Goal: Task Accomplishment & Management: Complete application form

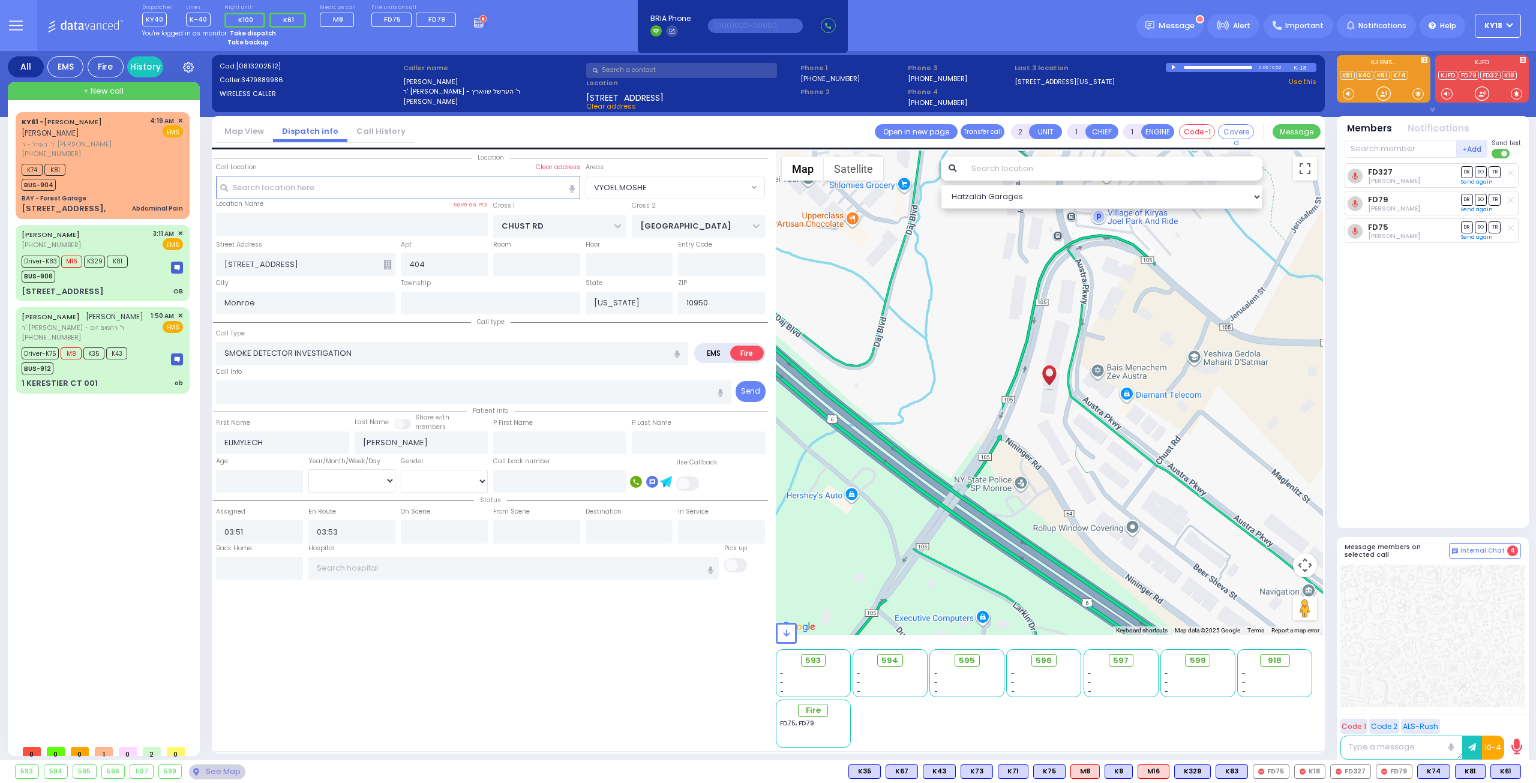
select select "VYOEL MOSHE"
select select
click at [119, 186] on div "K74 K81 BUS-904" at bounding box center [102, 176] width 161 height 30
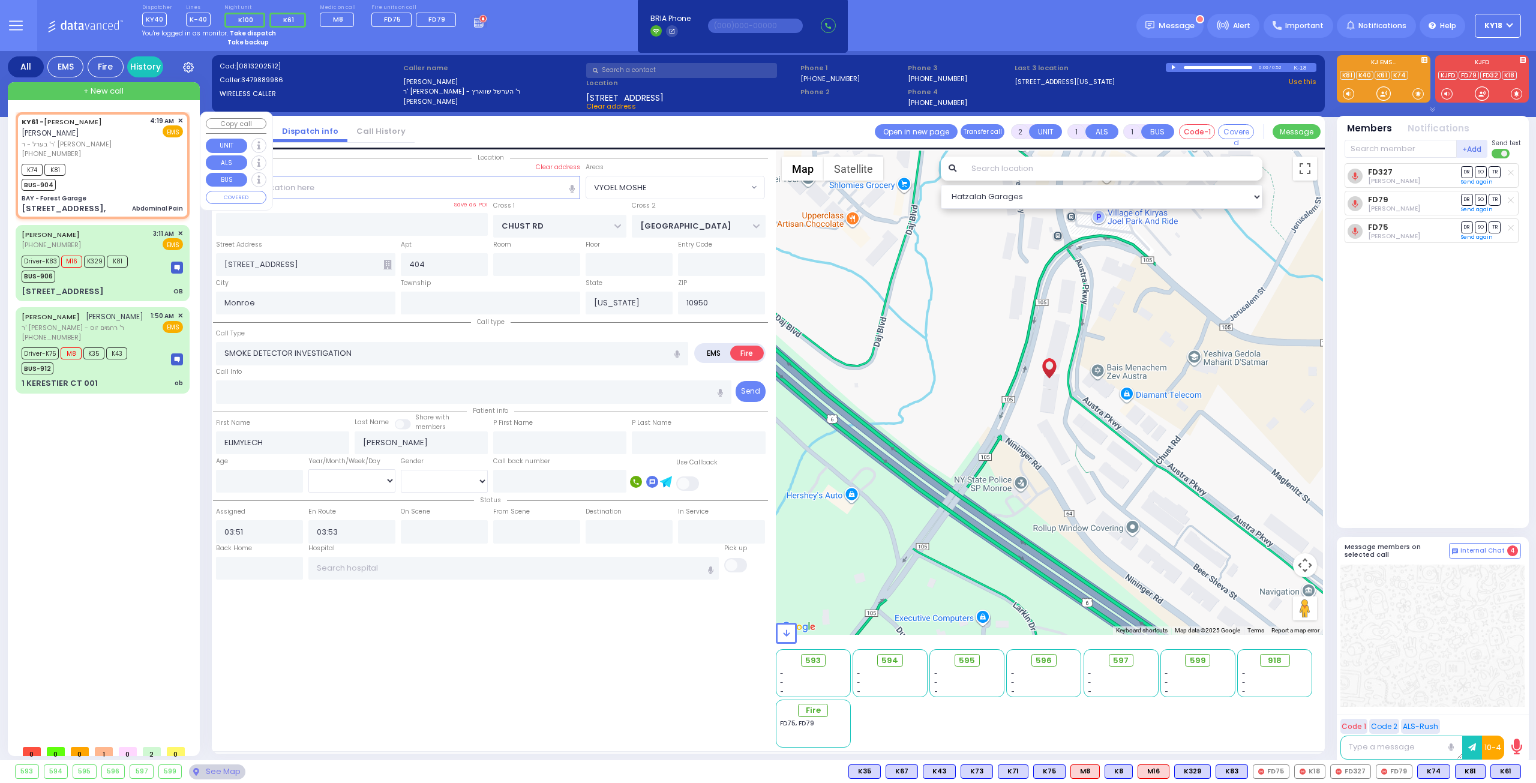
type input "1"
type input "0"
select select
type input "Abdominal Pain"
radio input "true"
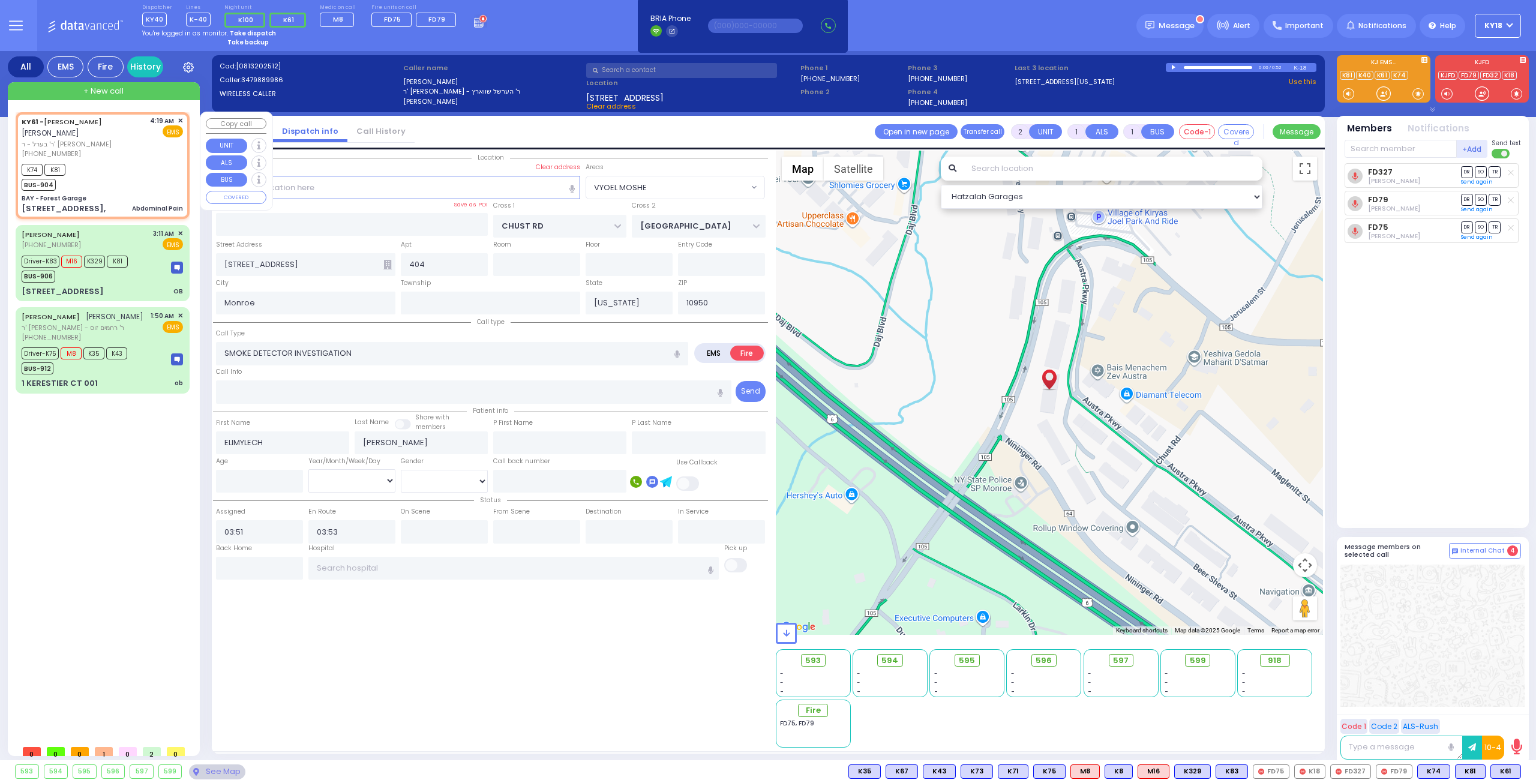
type input "[PERSON_NAME]"
select select
type input "04:19"
type input "04:21"
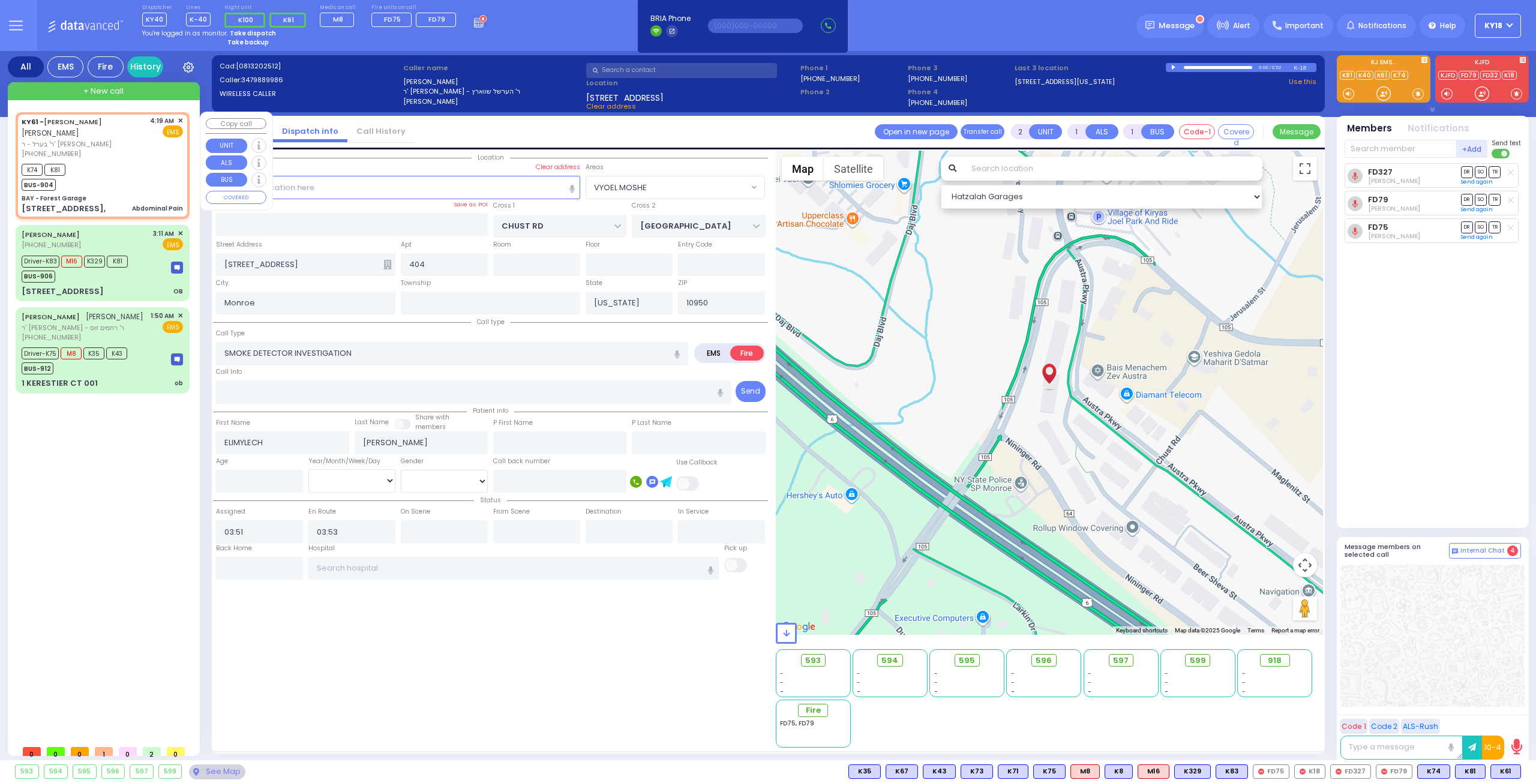
type input "[GEOGRAPHIC_DATA]"
select select "Hatzalah Garages"
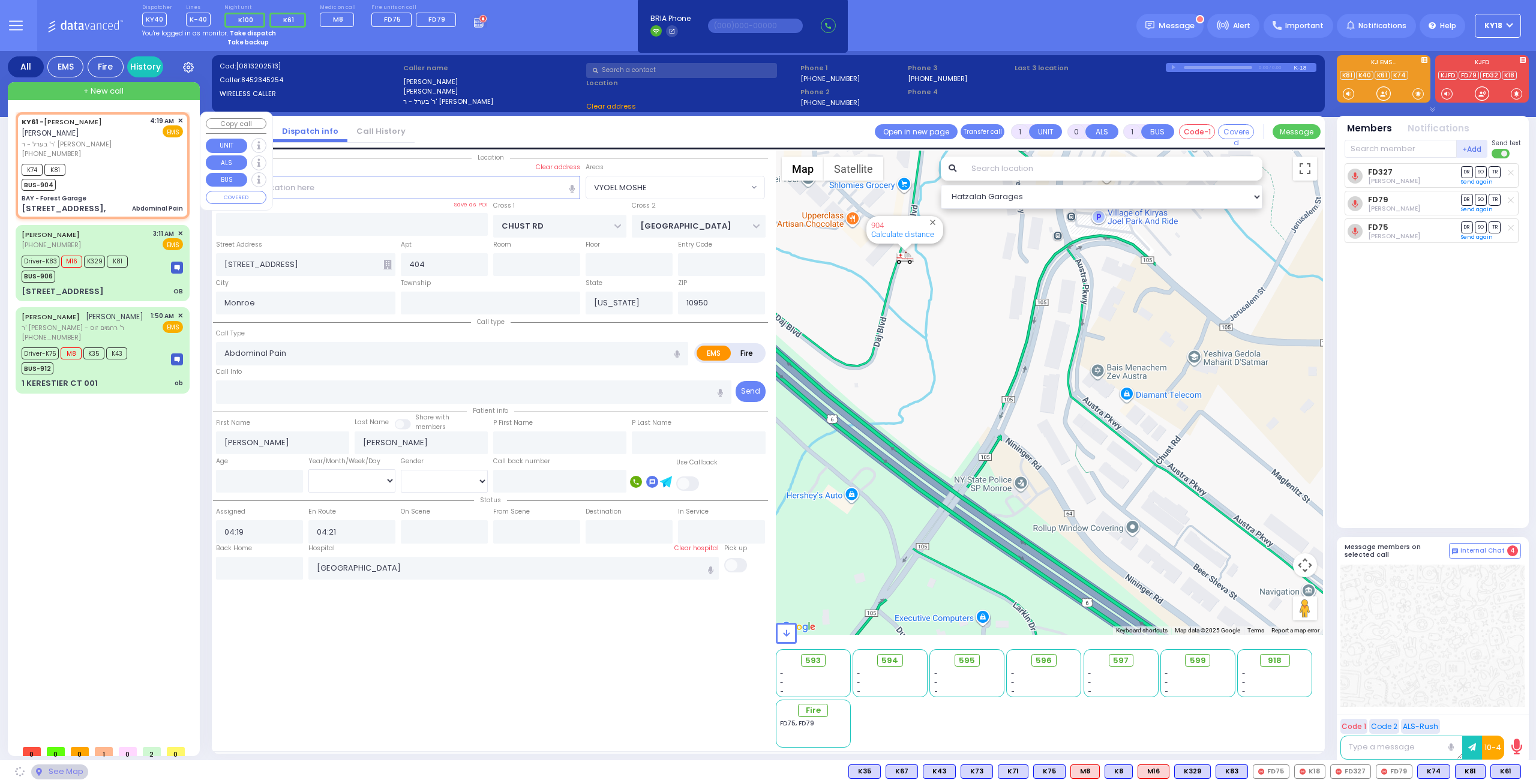
type input "BAY - Forest Garage"
type input "SANZ COURT"
type input "[PERSON_NAME] COURT"
type input "[STREET_ADDRESS],"
select select "SECTION 2"
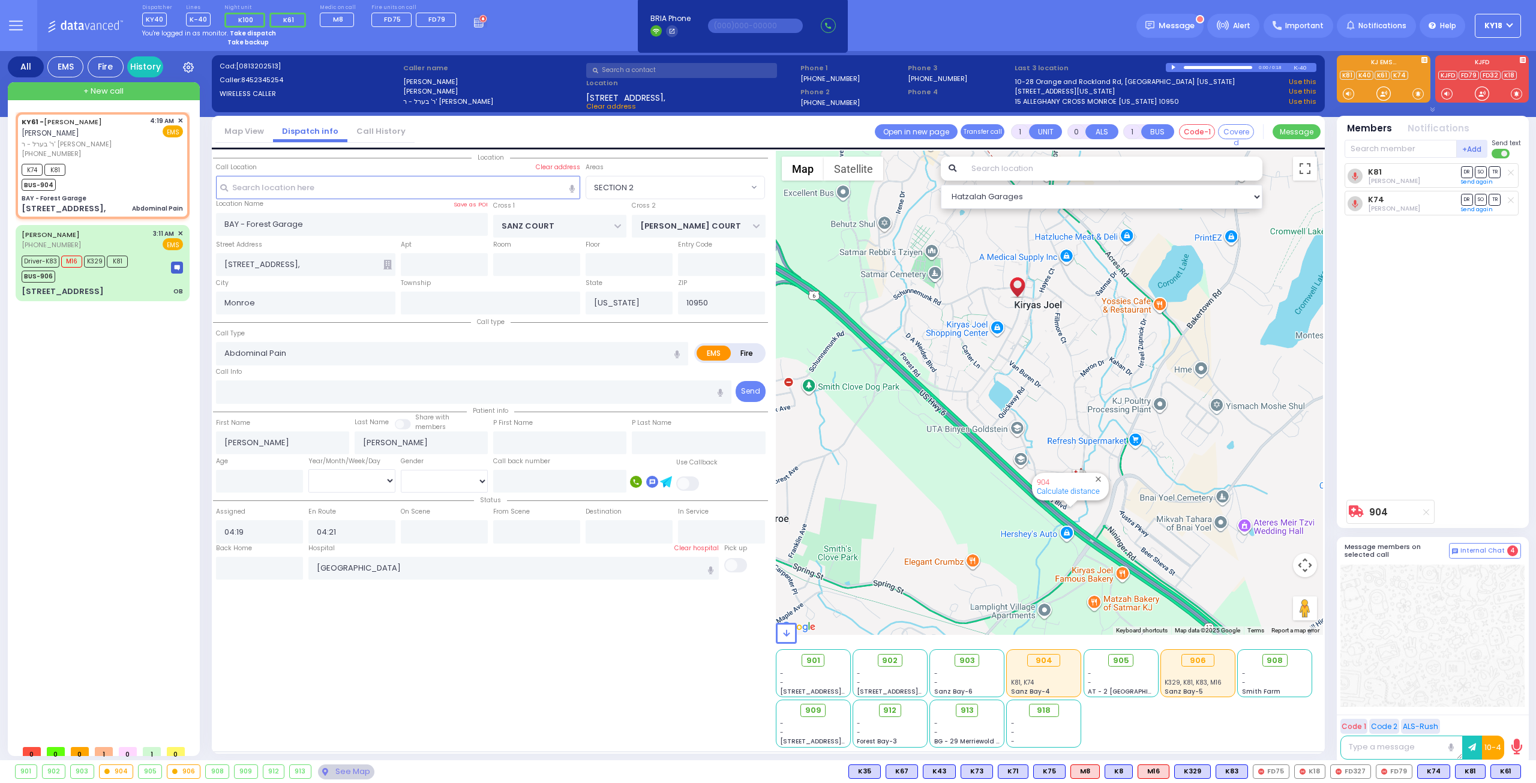
select select
radio input "true"
select select
radio input "true"
select select
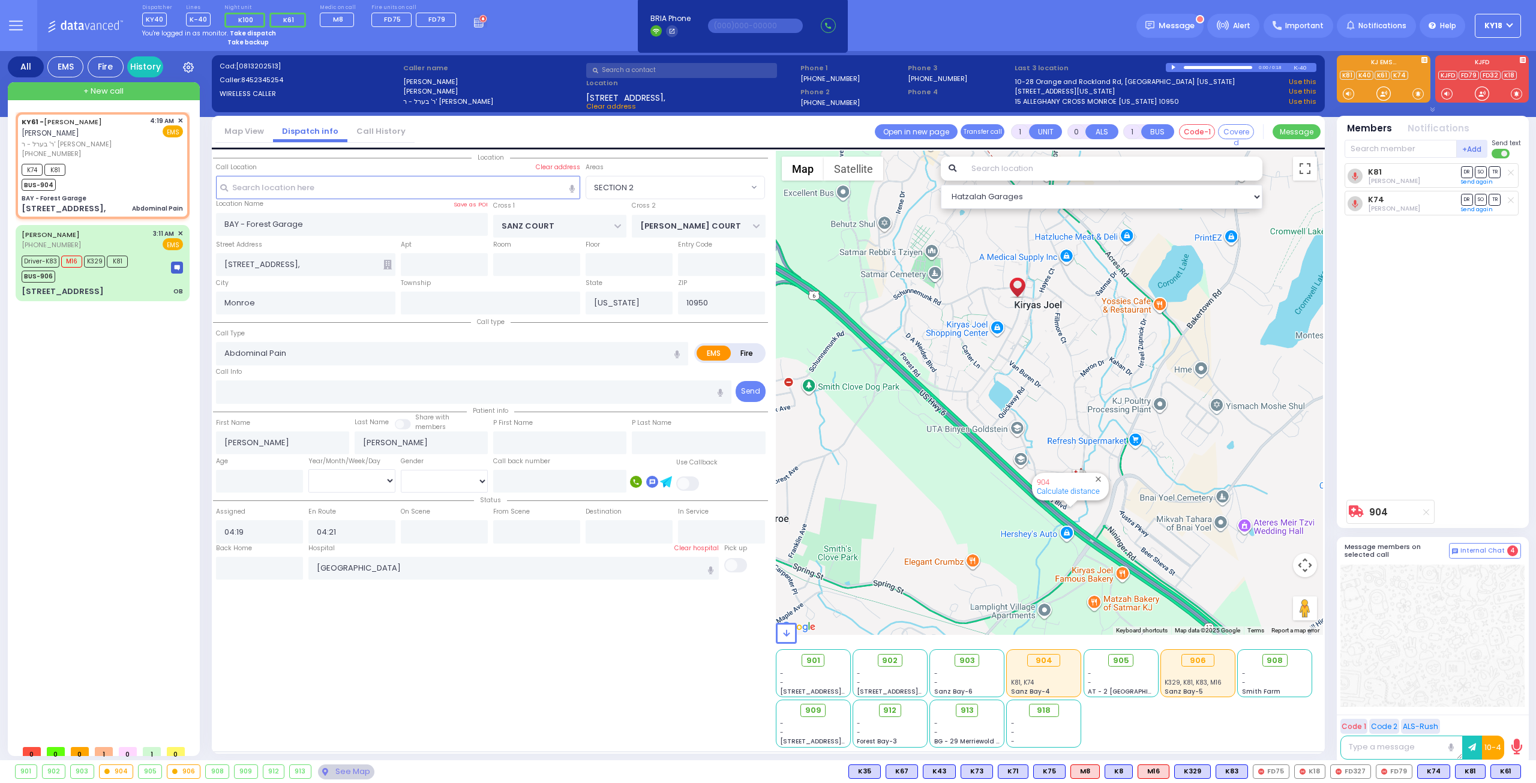
type input "04:36"
radio input "true"
select select
radio input "true"
select select
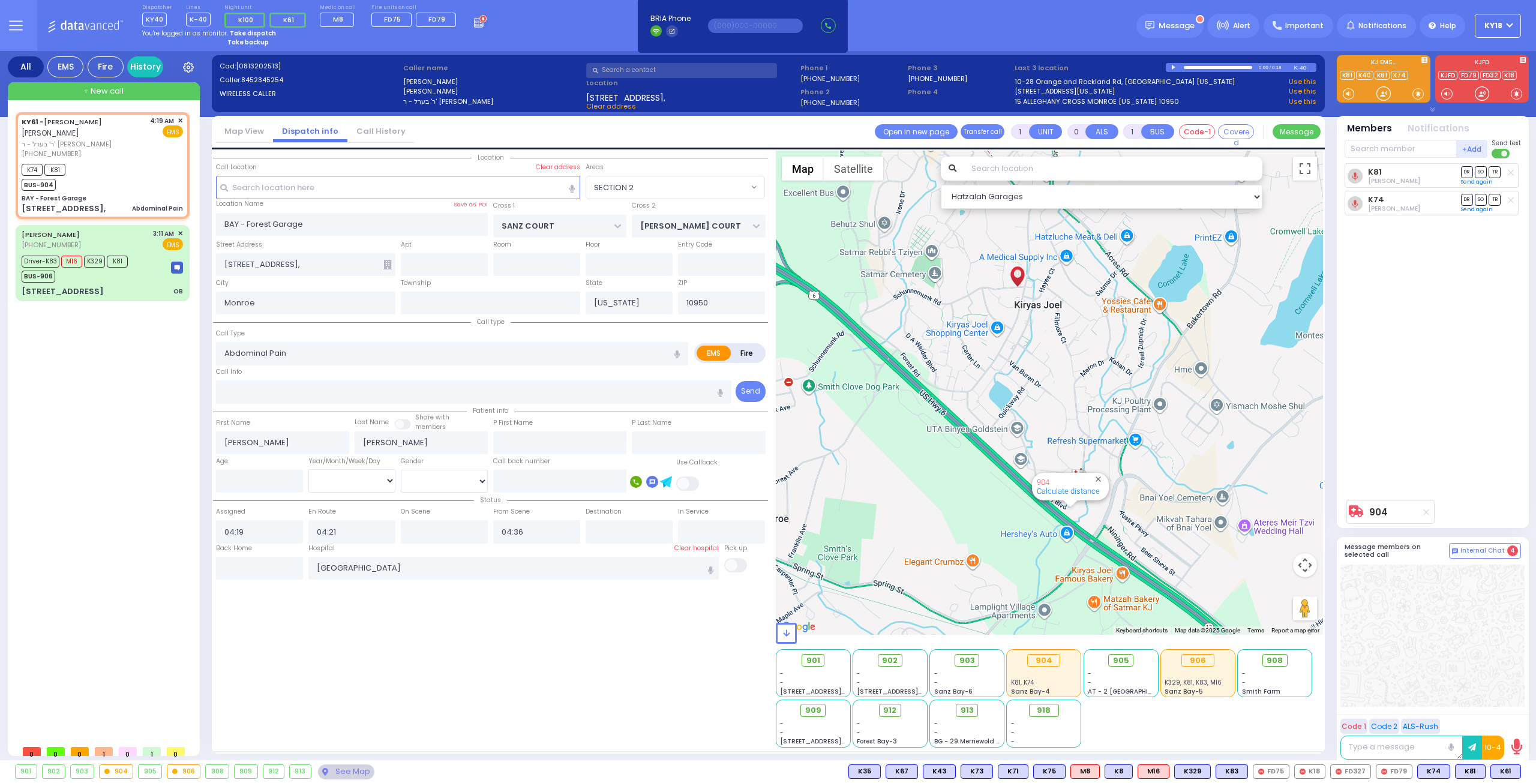
select select "SECTION 2"
select select "Hatzalah Garages"
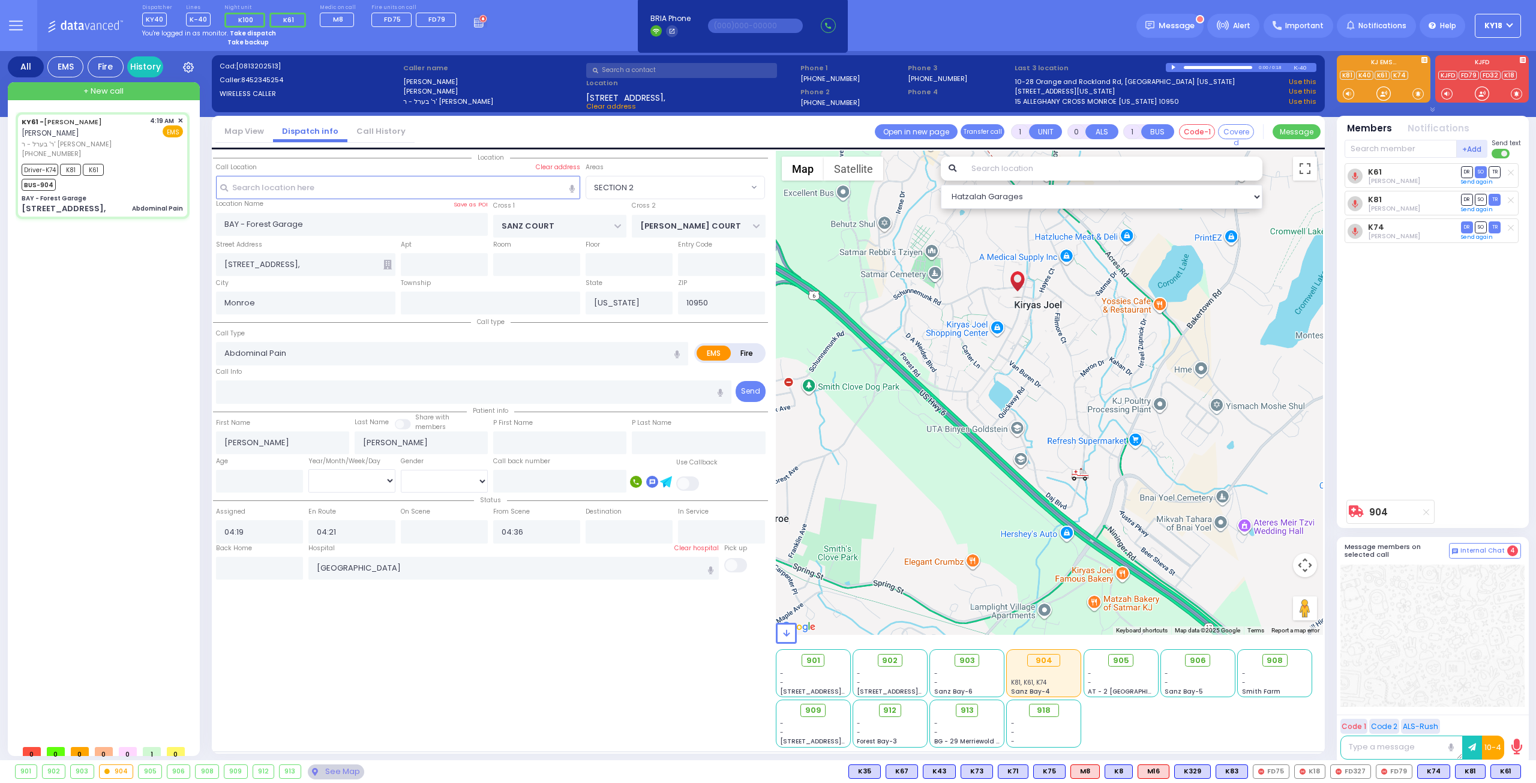
type input "6"
select select
radio input "true"
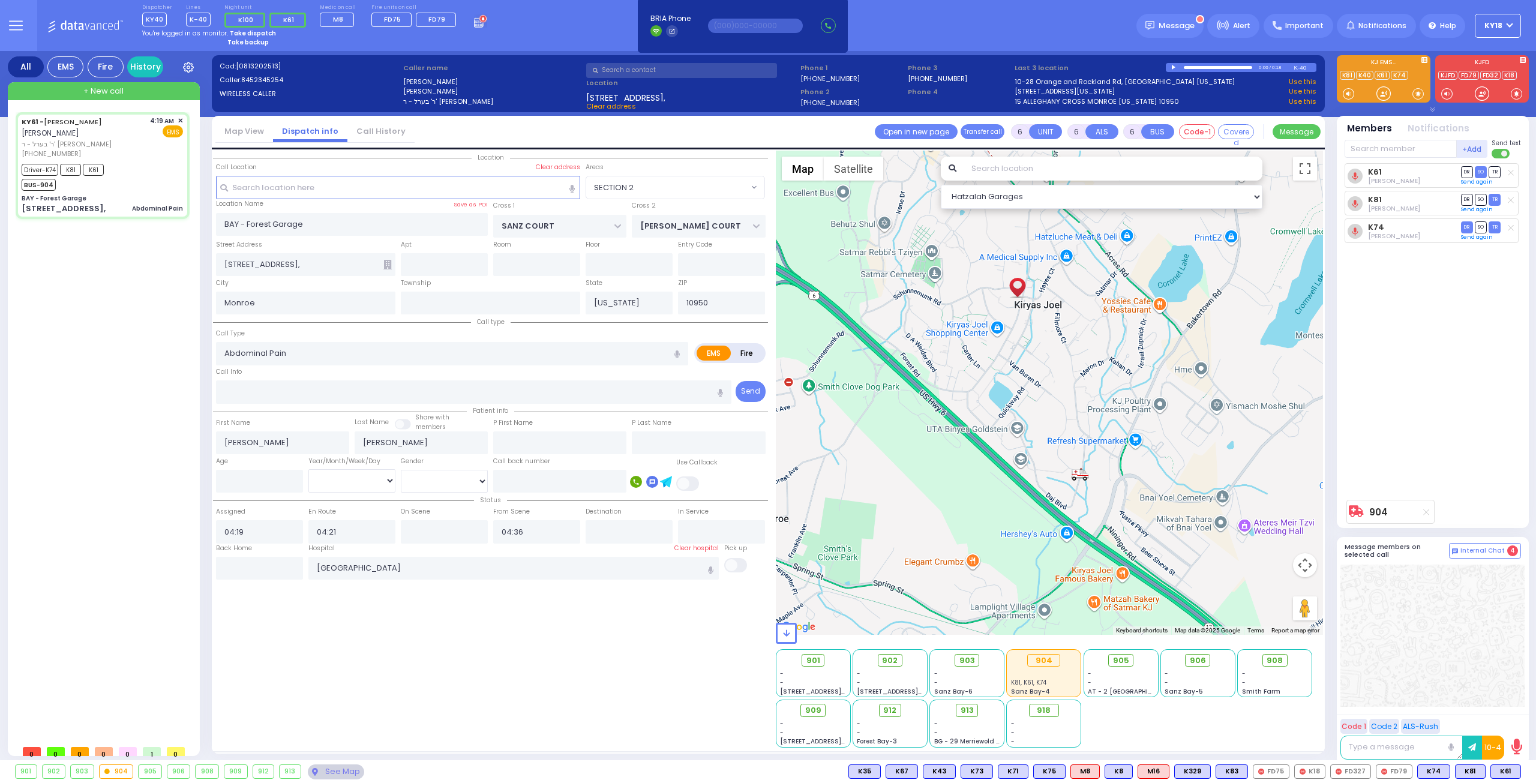
type input "Unknown"
select select "Year"
select select "SECTION 2"
select select "Hatzalah Garages"
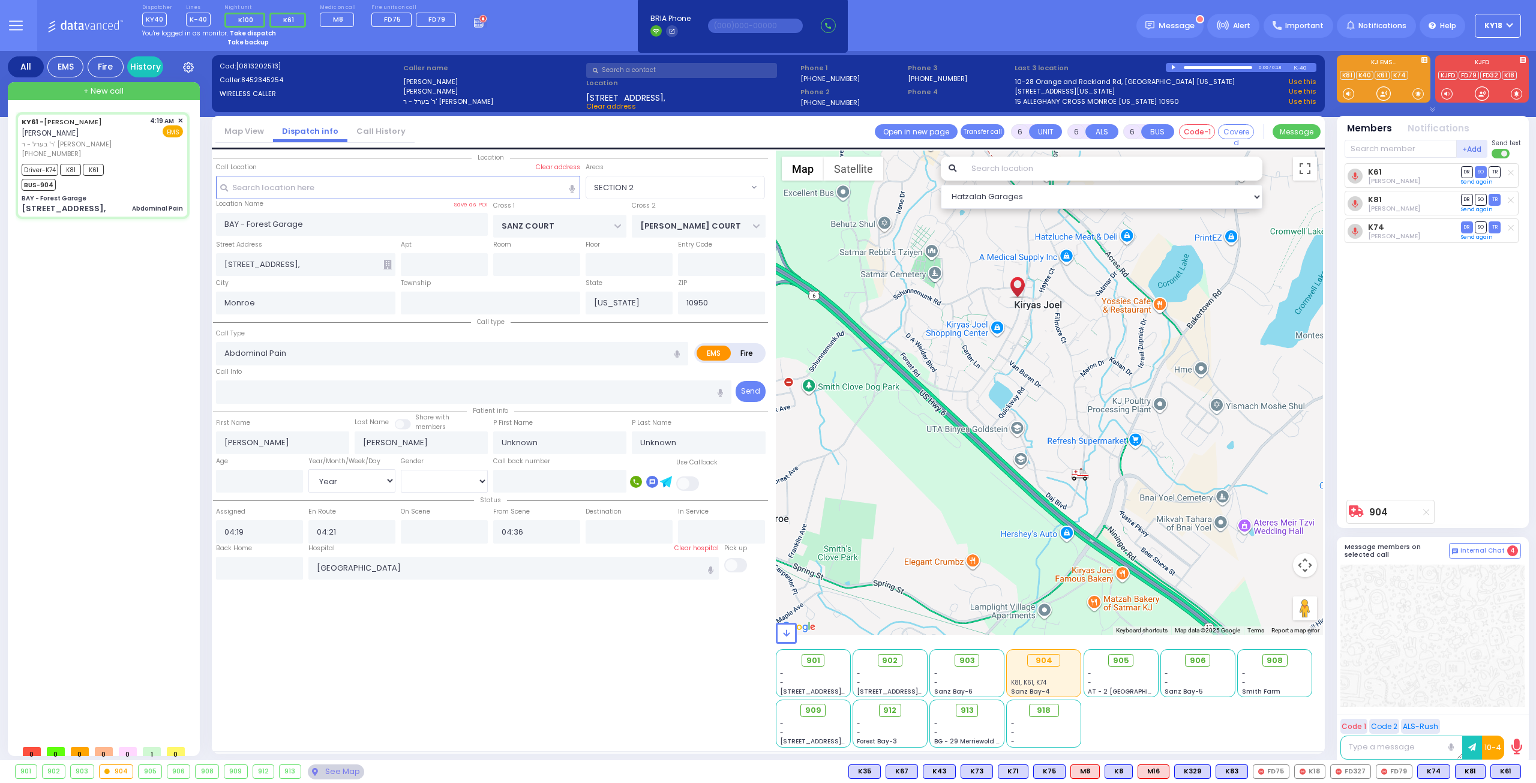
select select
radio input "true"
select select "Year"
type input "04:25"
type input "04:55"
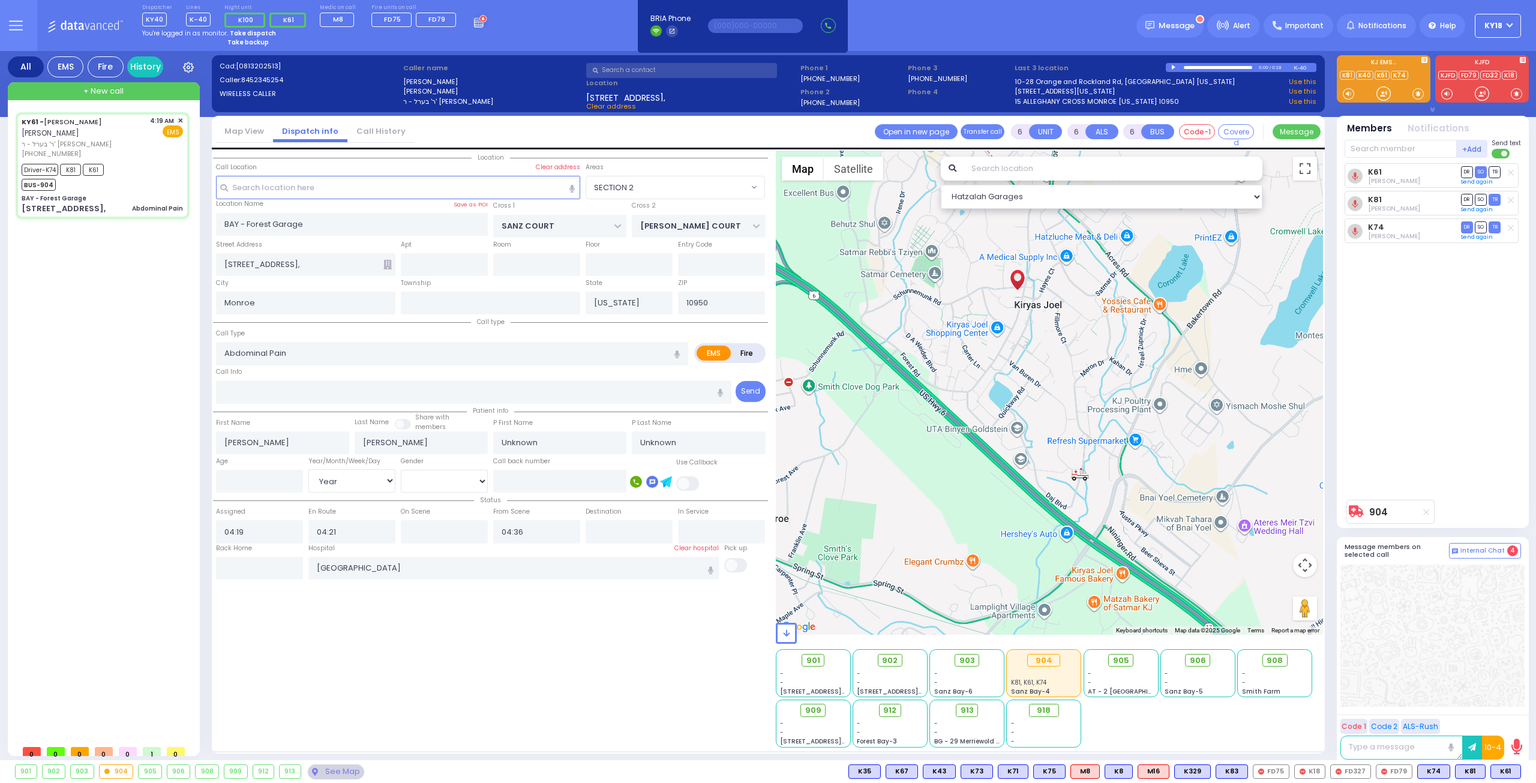
type input "04:59"
select select "SECTION 2"
select select "Hatzalah Garages"
select select
radio input "true"
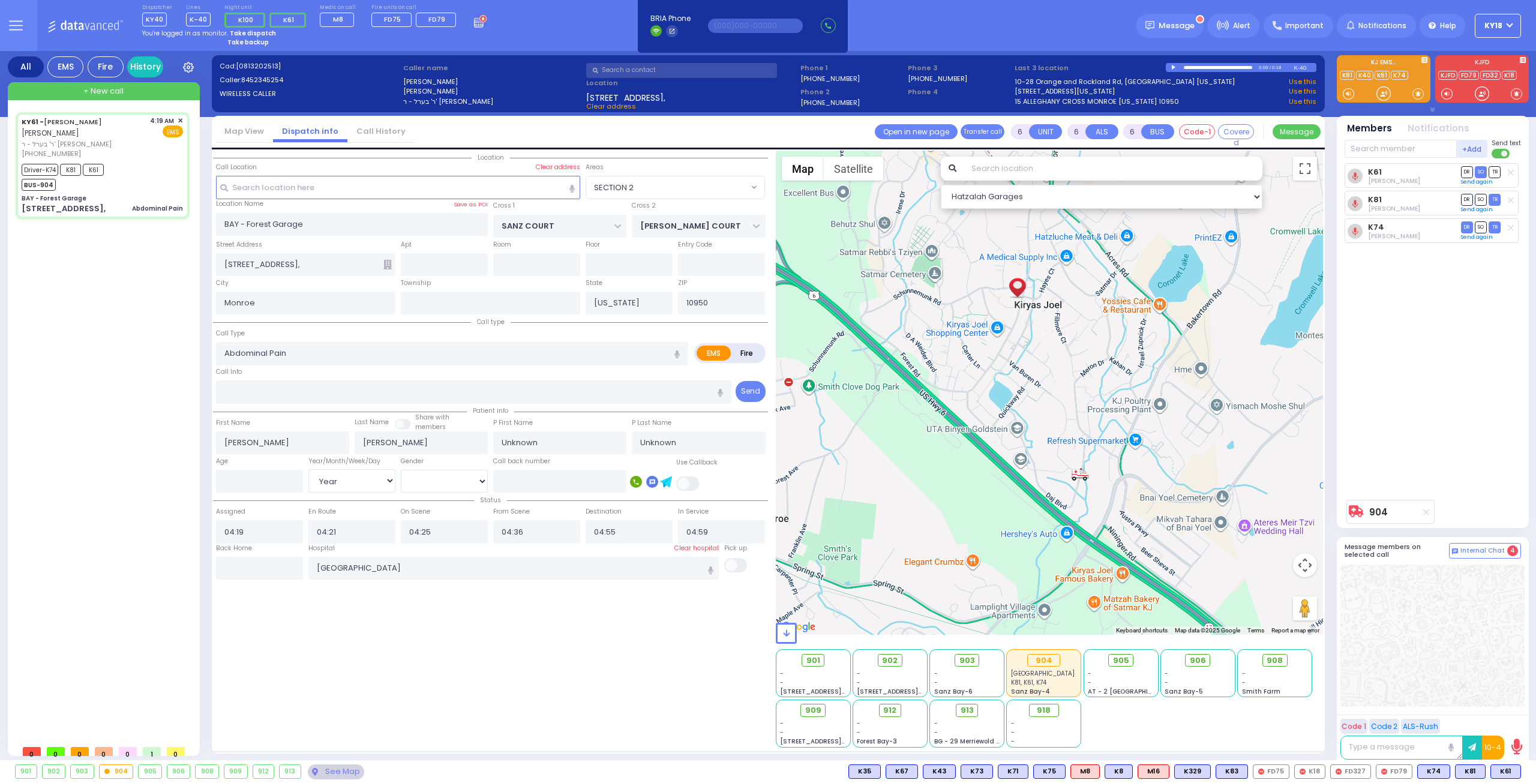
type input "[PERSON_NAME]"
type input "47"
select select "Year"
select select "[DEMOGRAPHIC_DATA]"
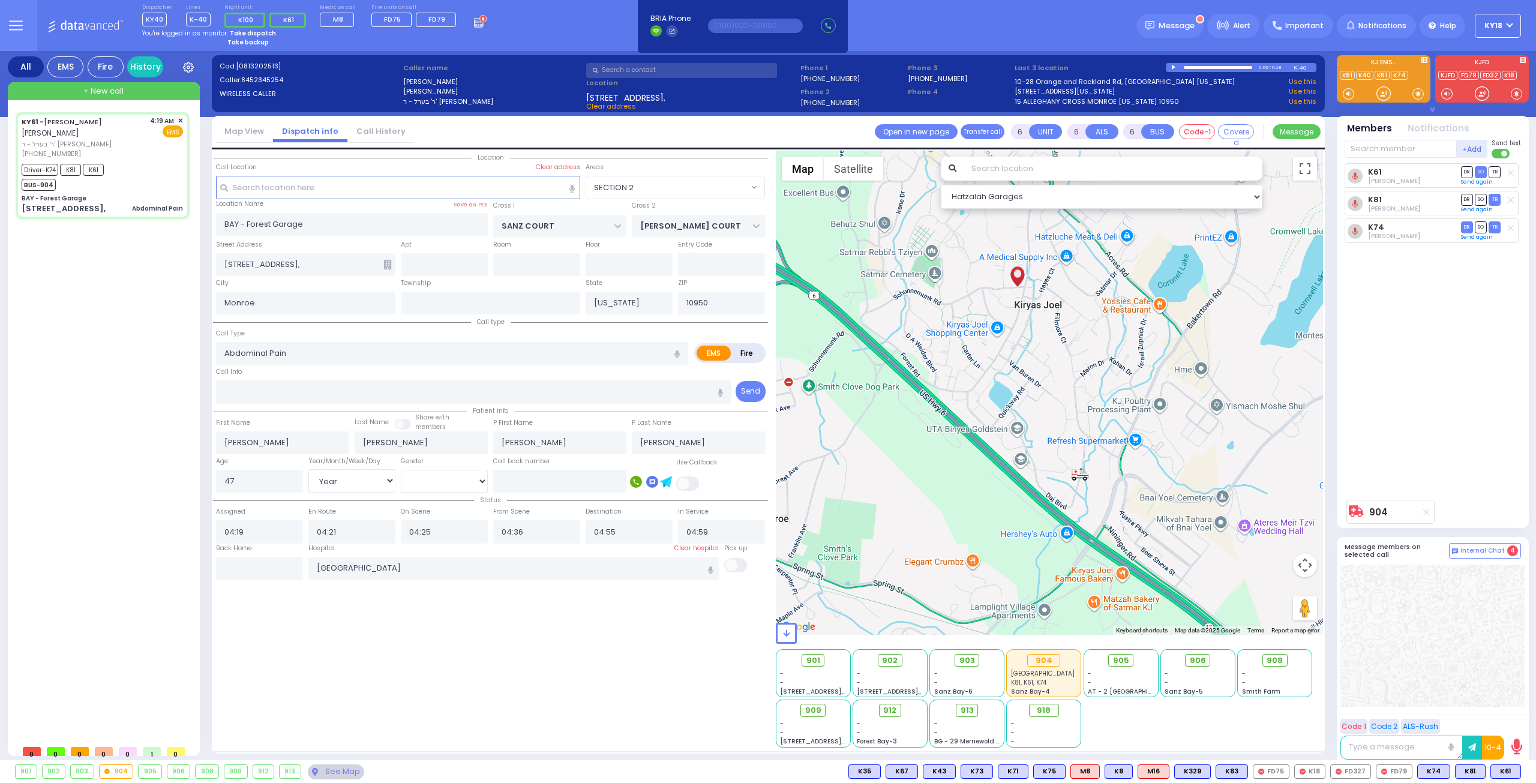
radio input "true"
select select "Year"
select select "[DEMOGRAPHIC_DATA]"
select select "SECTION 2"
select select "Hatzalah Garages"
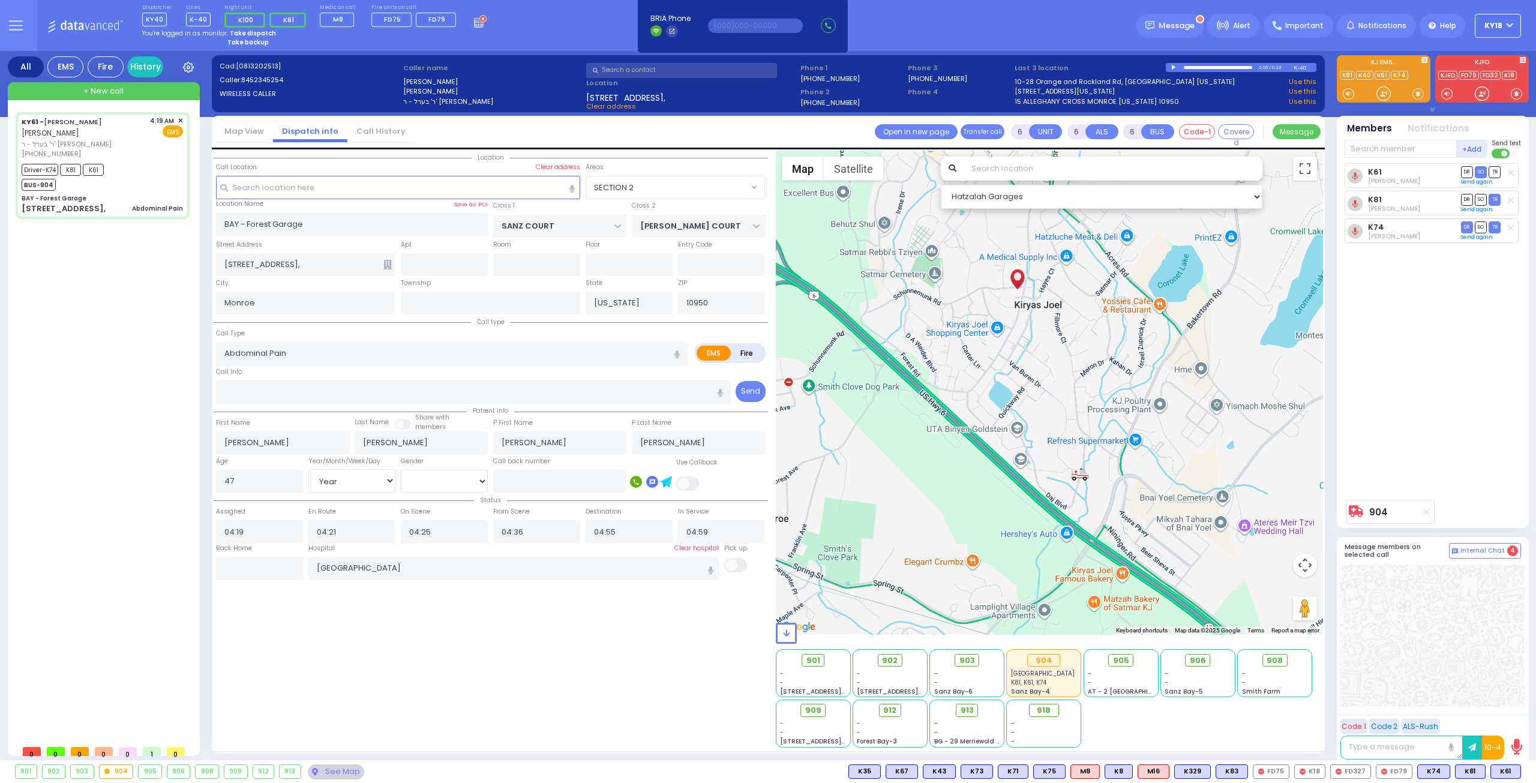
select select
radio input "true"
select select "Year"
select select "[DEMOGRAPHIC_DATA]"
radio input "true"
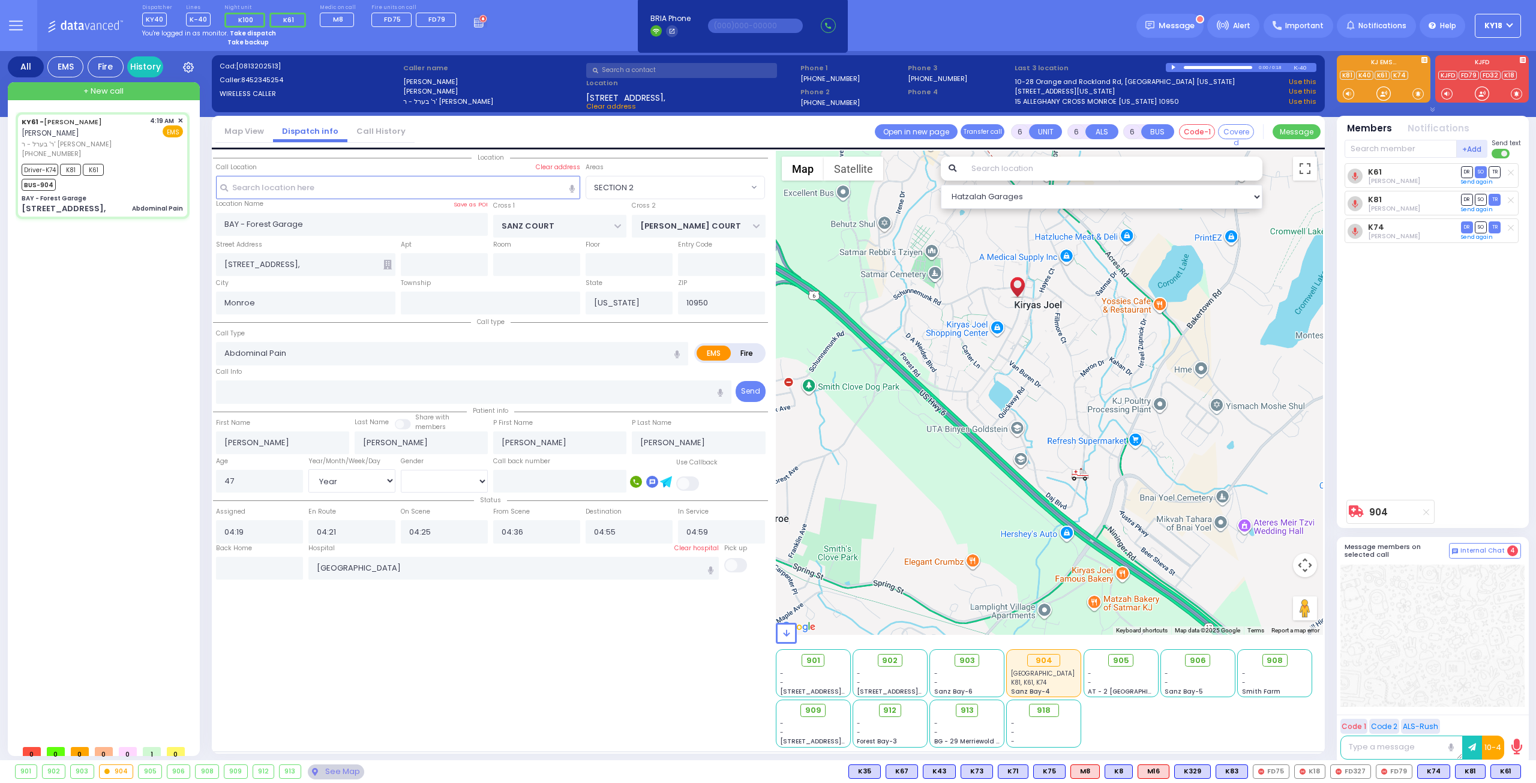
select select "Year"
select select "[DEMOGRAPHIC_DATA]"
radio input "true"
select select "Year"
select select "[DEMOGRAPHIC_DATA]"
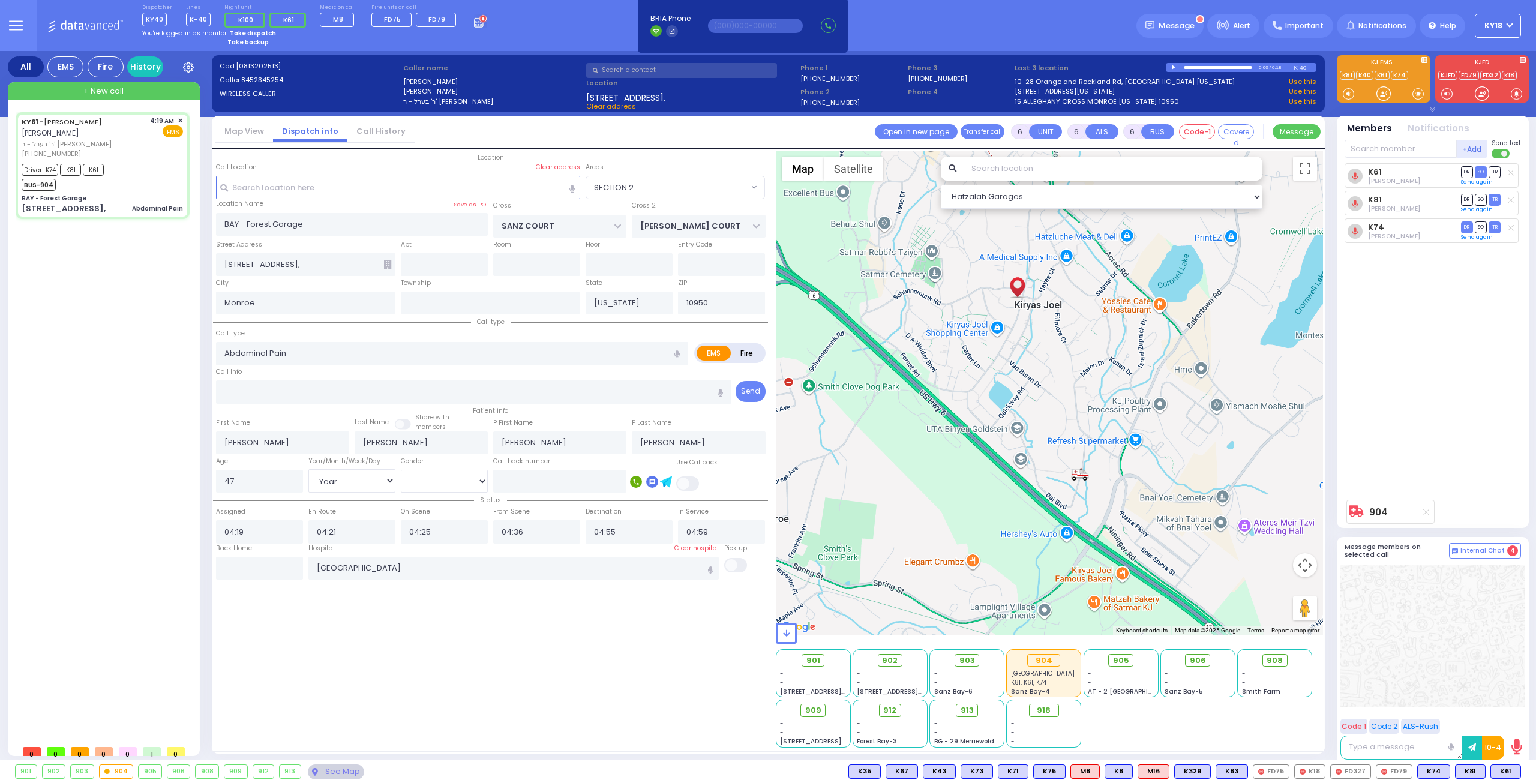
select select "SECTION 2"
select select "Hatzalah Garages"
select select
radio input "true"
select select "Year"
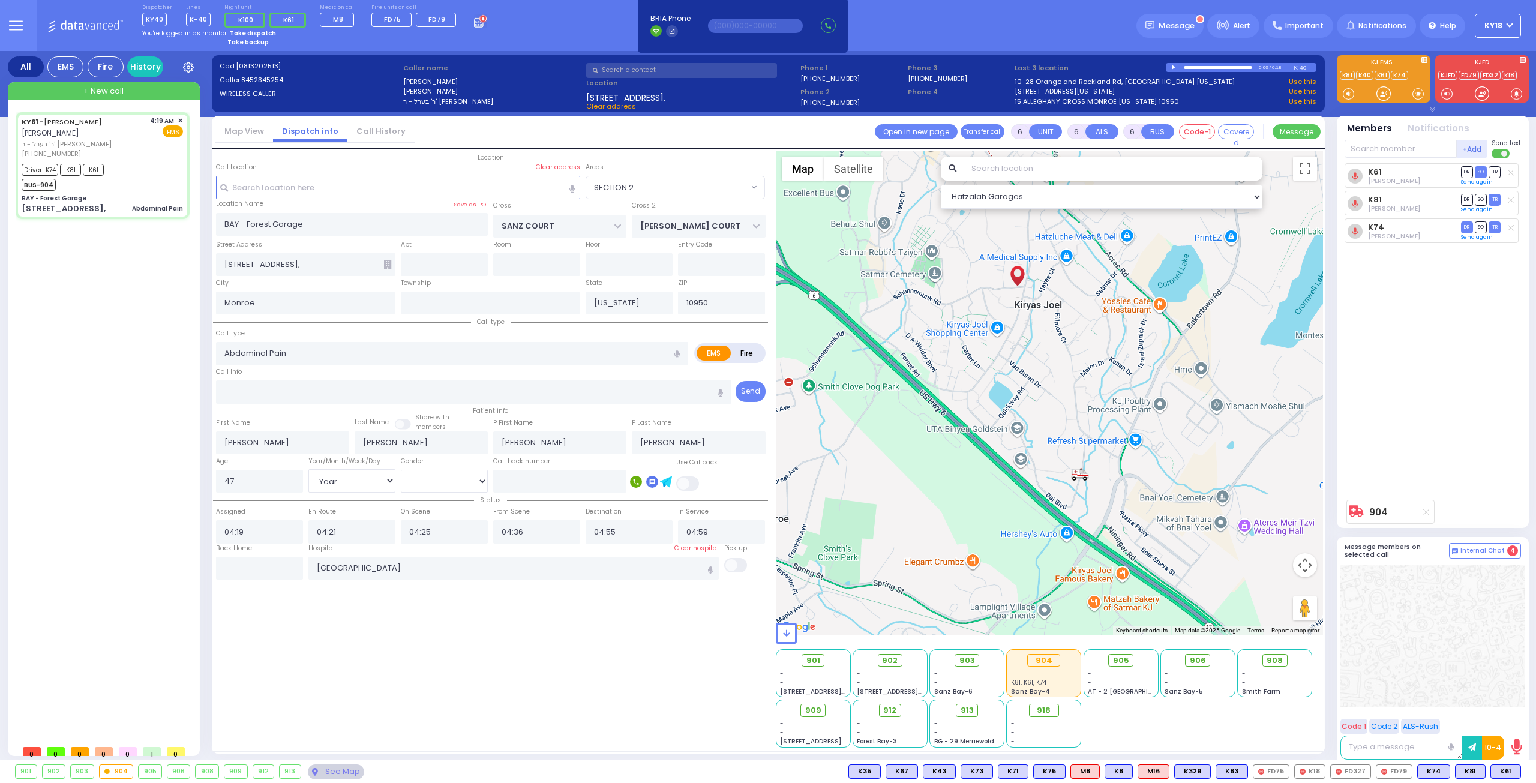
select select "[DEMOGRAPHIC_DATA]"
radio input "true"
select select "Year"
select select "[DEMOGRAPHIC_DATA]"
radio input "true"
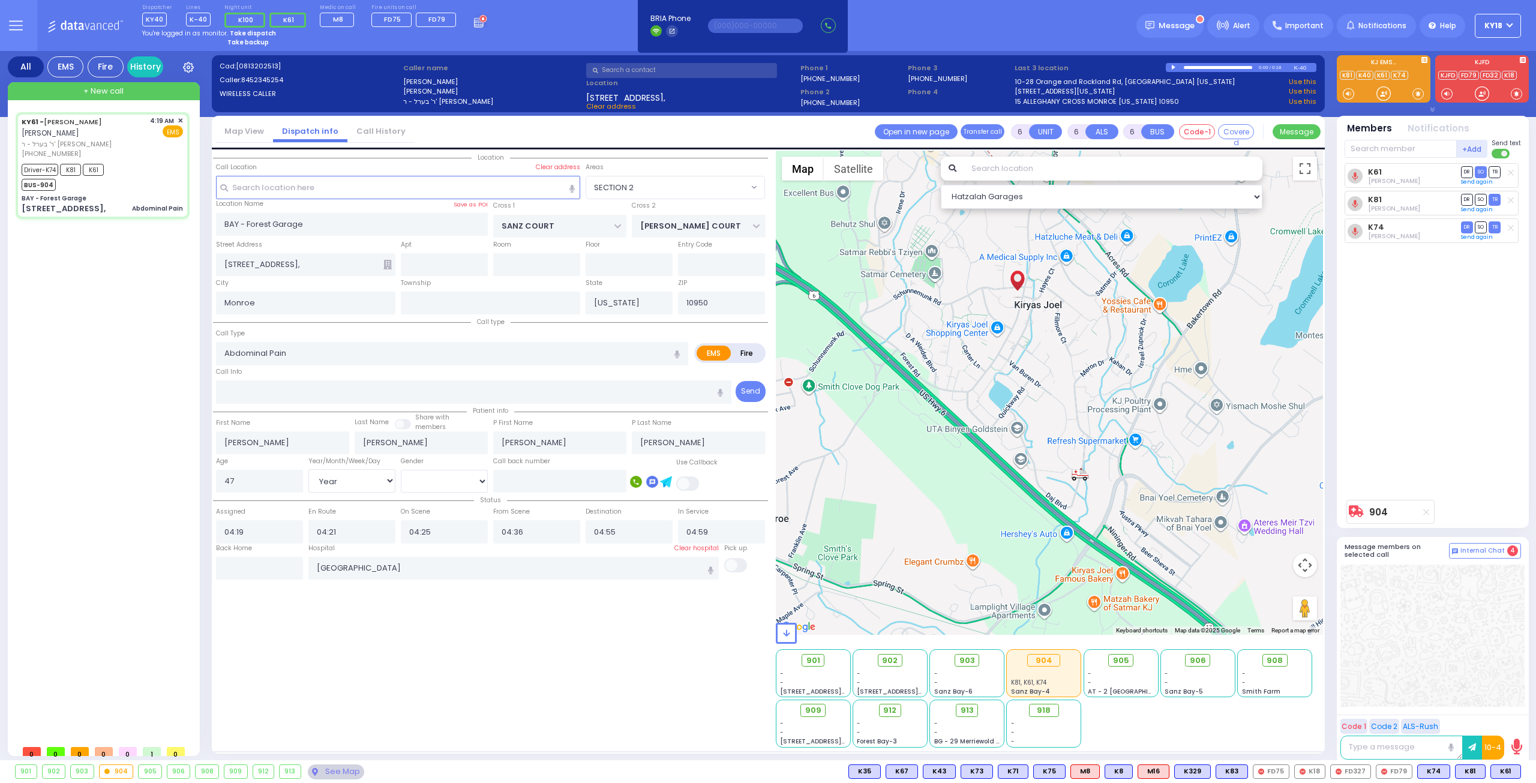
select select "Year"
select select "[DEMOGRAPHIC_DATA]"
select select "SECTION 2"
select select "Hatzalah Garages"
select select
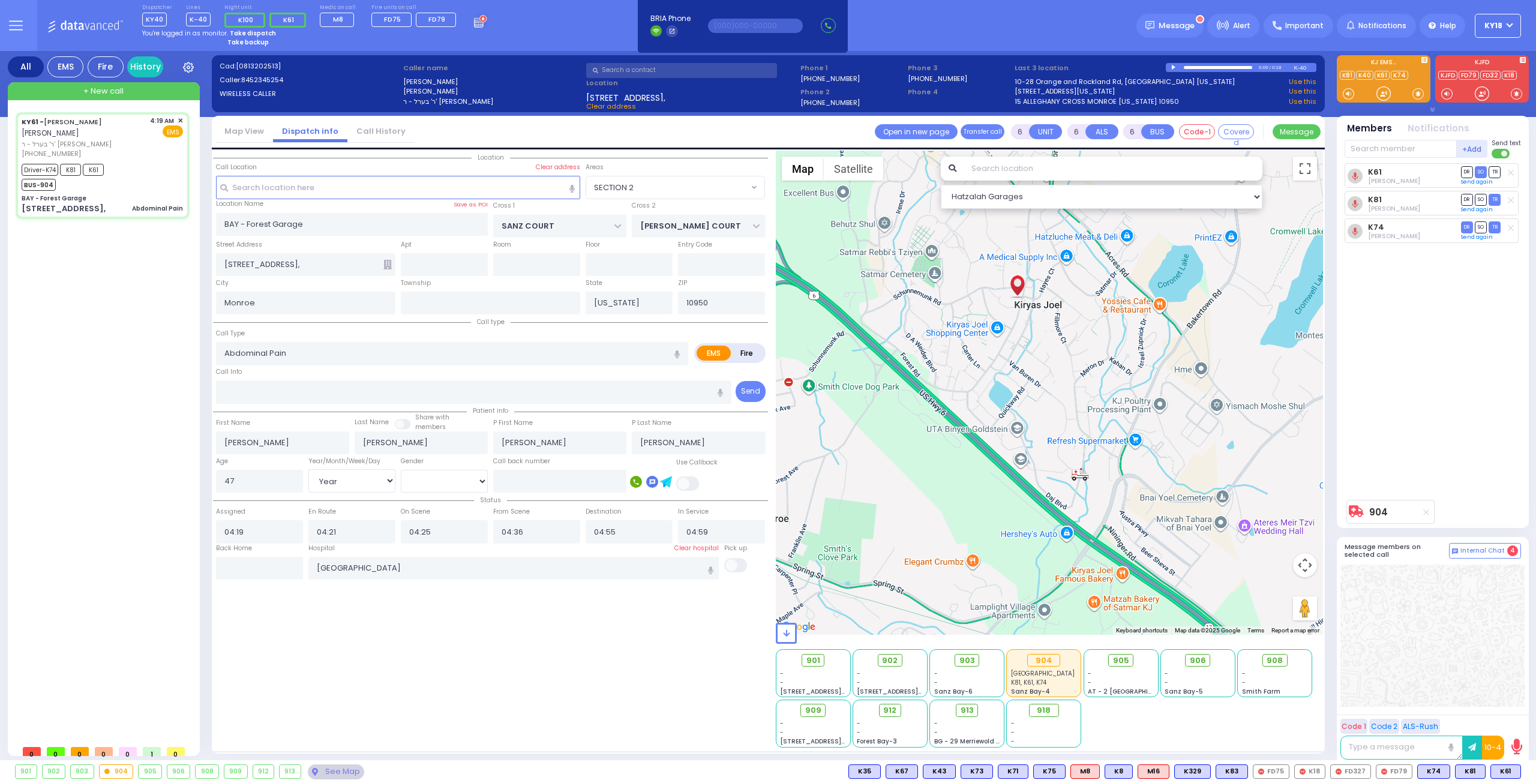
radio input "true"
select select "Year"
select select "[DEMOGRAPHIC_DATA]"
radio input "true"
select select "Year"
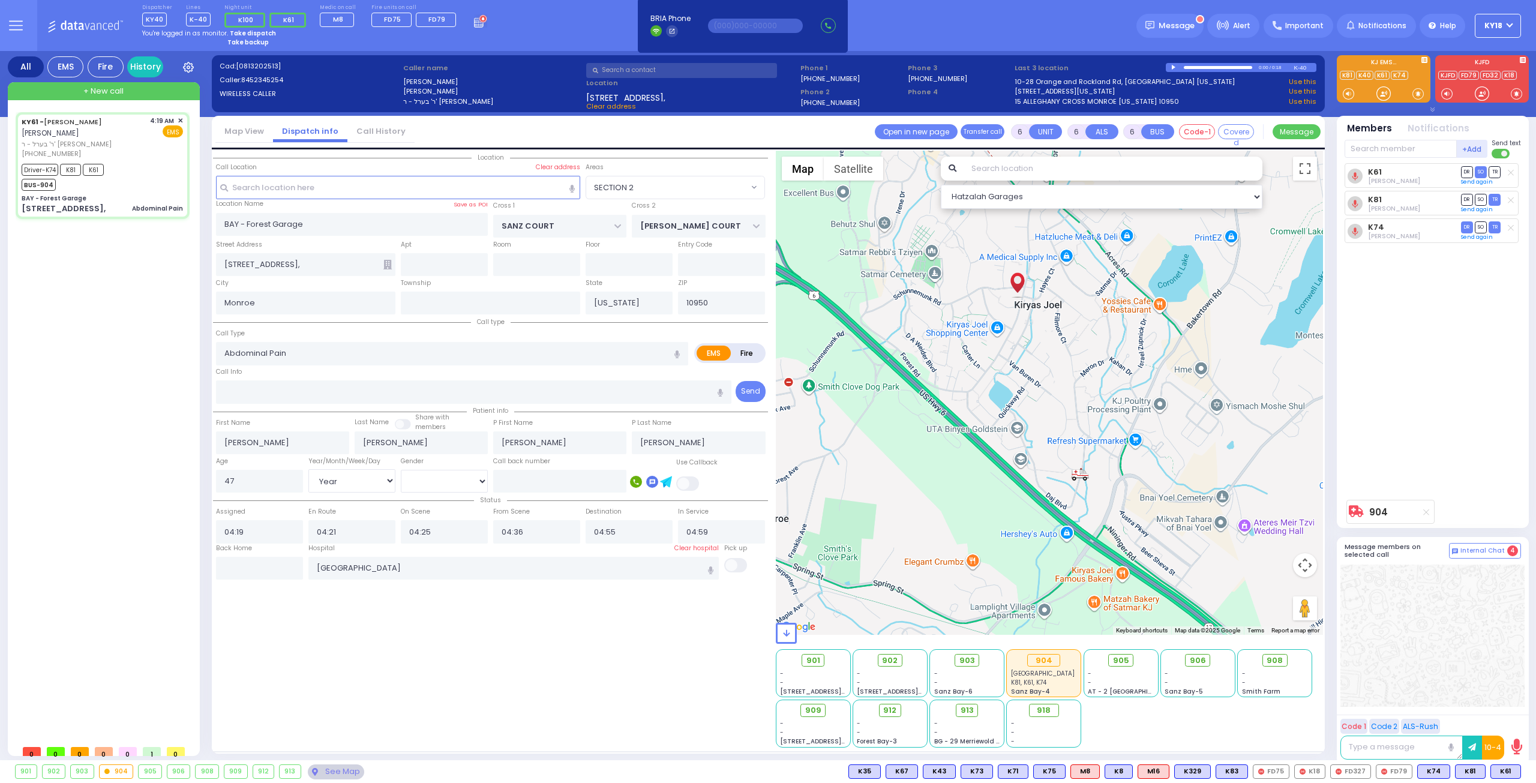
select select "[DEMOGRAPHIC_DATA]"
radio input "true"
select select "Year"
select select "[DEMOGRAPHIC_DATA]"
select select "SECTION 2"
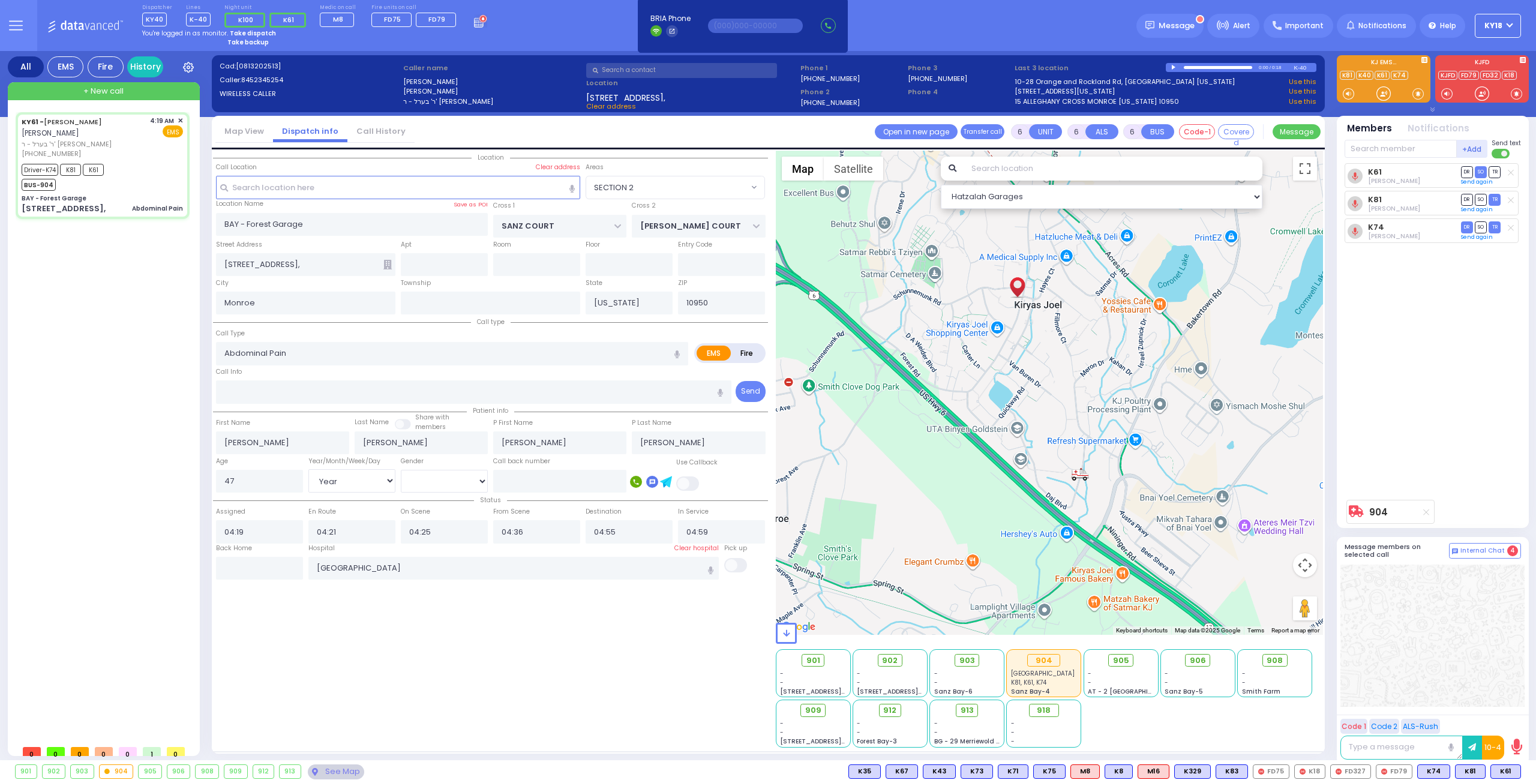
select select "Hatzalah Garages"
select select
radio input "true"
select select "Year"
select select "[DEMOGRAPHIC_DATA]"
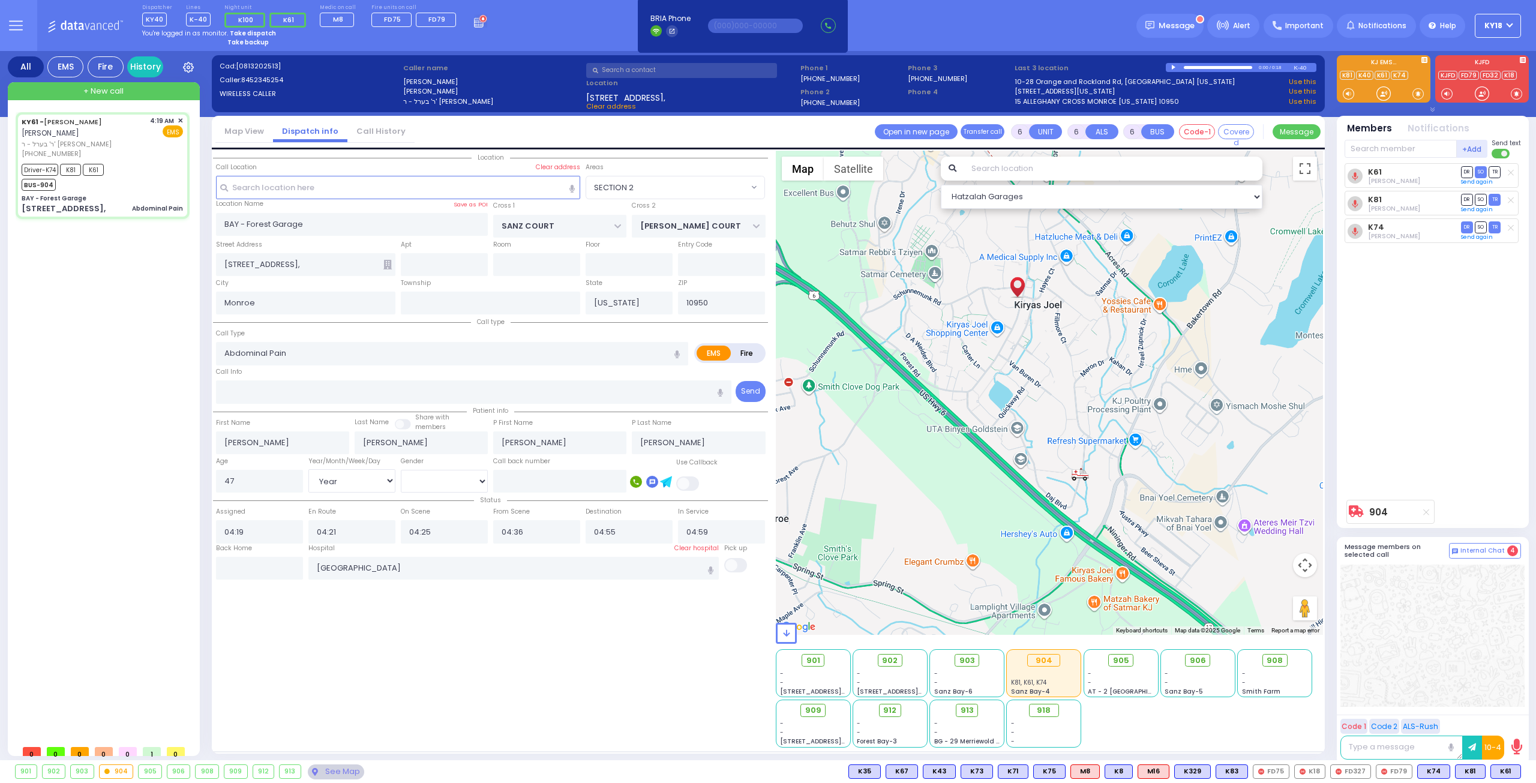
radio input "true"
select select "Year"
select select "[DEMOGRAPHIC_DATA]"
select select "SECTION 2"
select select "Hatzalah Garages"
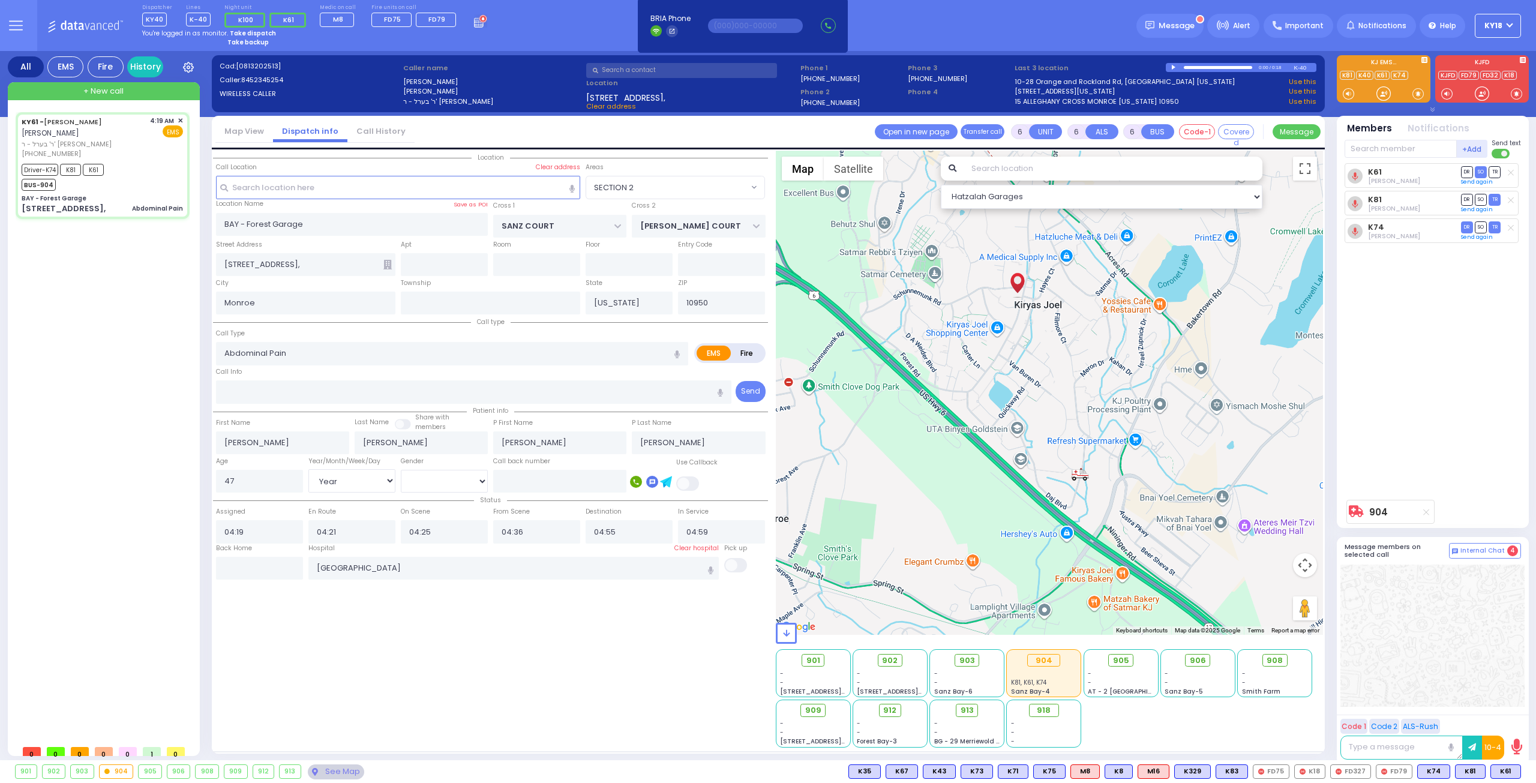
select select
radio input "true"
select select "Year"
select select "[DEMOGRAPHIC_DATA]"
radio input "true"
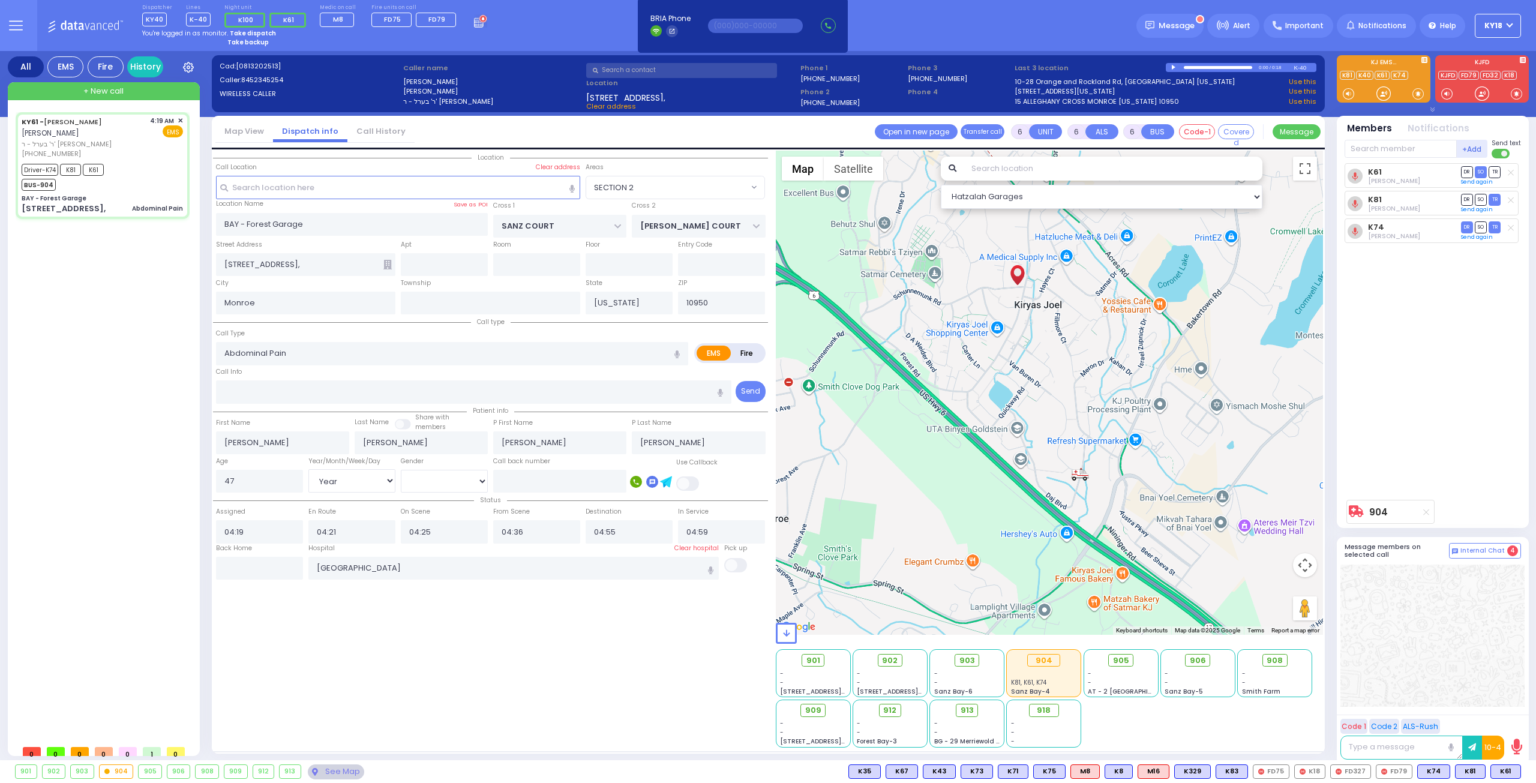
select select "Year"
select select "[DEMOGRAPHIC_DATA]"
select select "SECTION 2"
select select "Hatzalah Garages"
select select
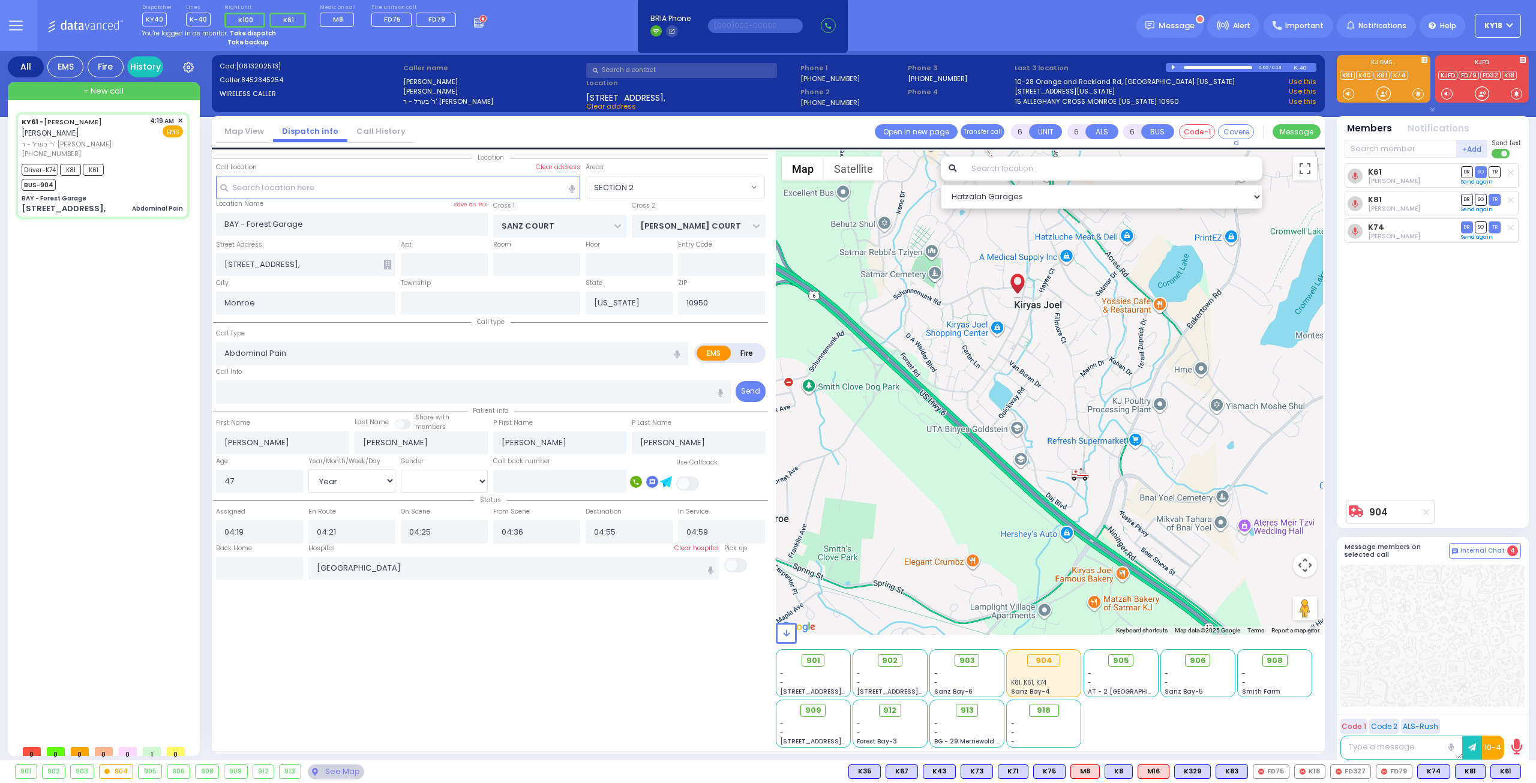
radio input "true"
select select "Year"
select select "[DEMOGRAPHIC_DATA]"
radio input "true"
select select "Year"
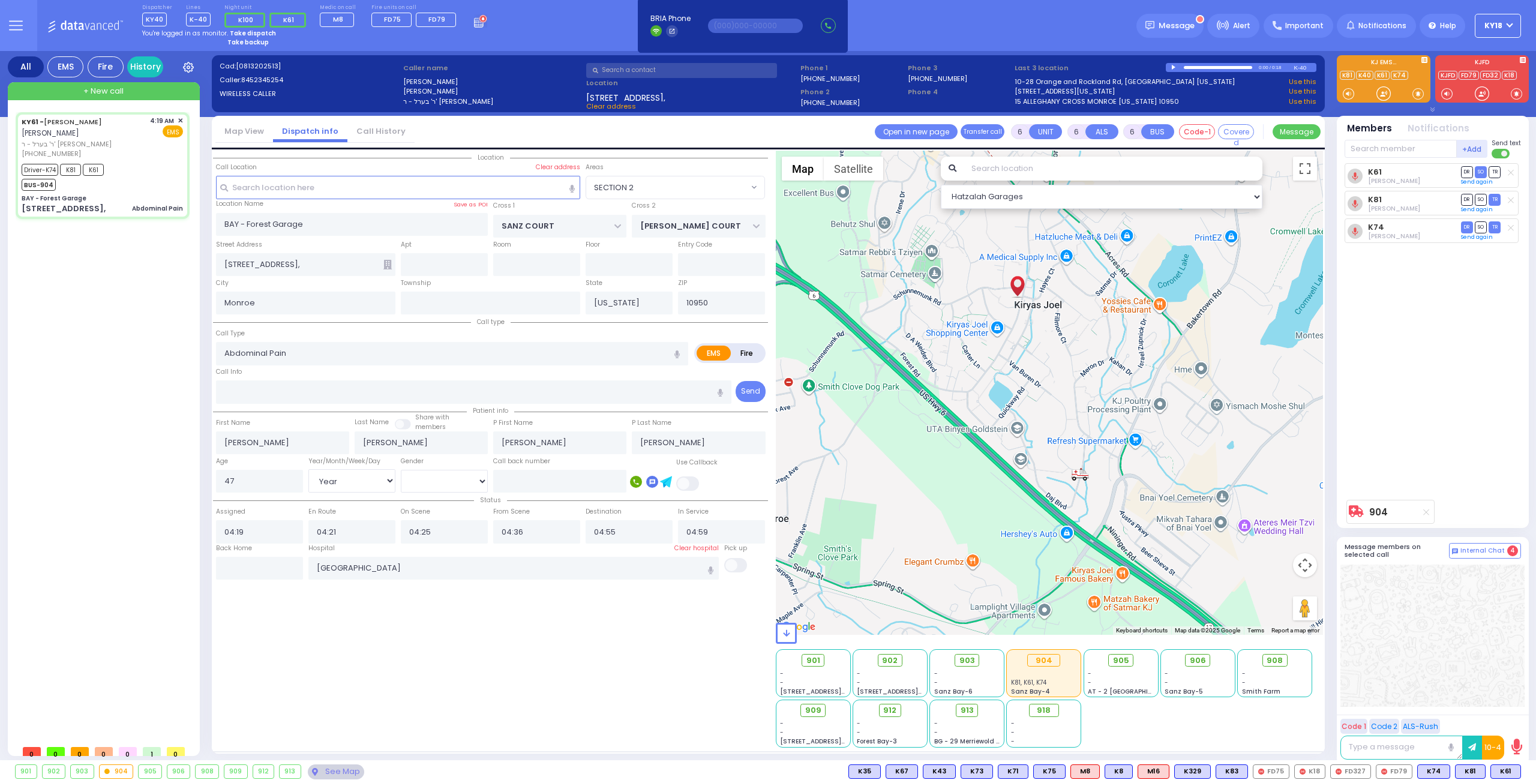
select select "[DEMOGRAPHIC_DATA]"
radio input "true"
select select "Year"
select select "[DEMOGRAPHIC_DATA]"
select select "SECTION 2"
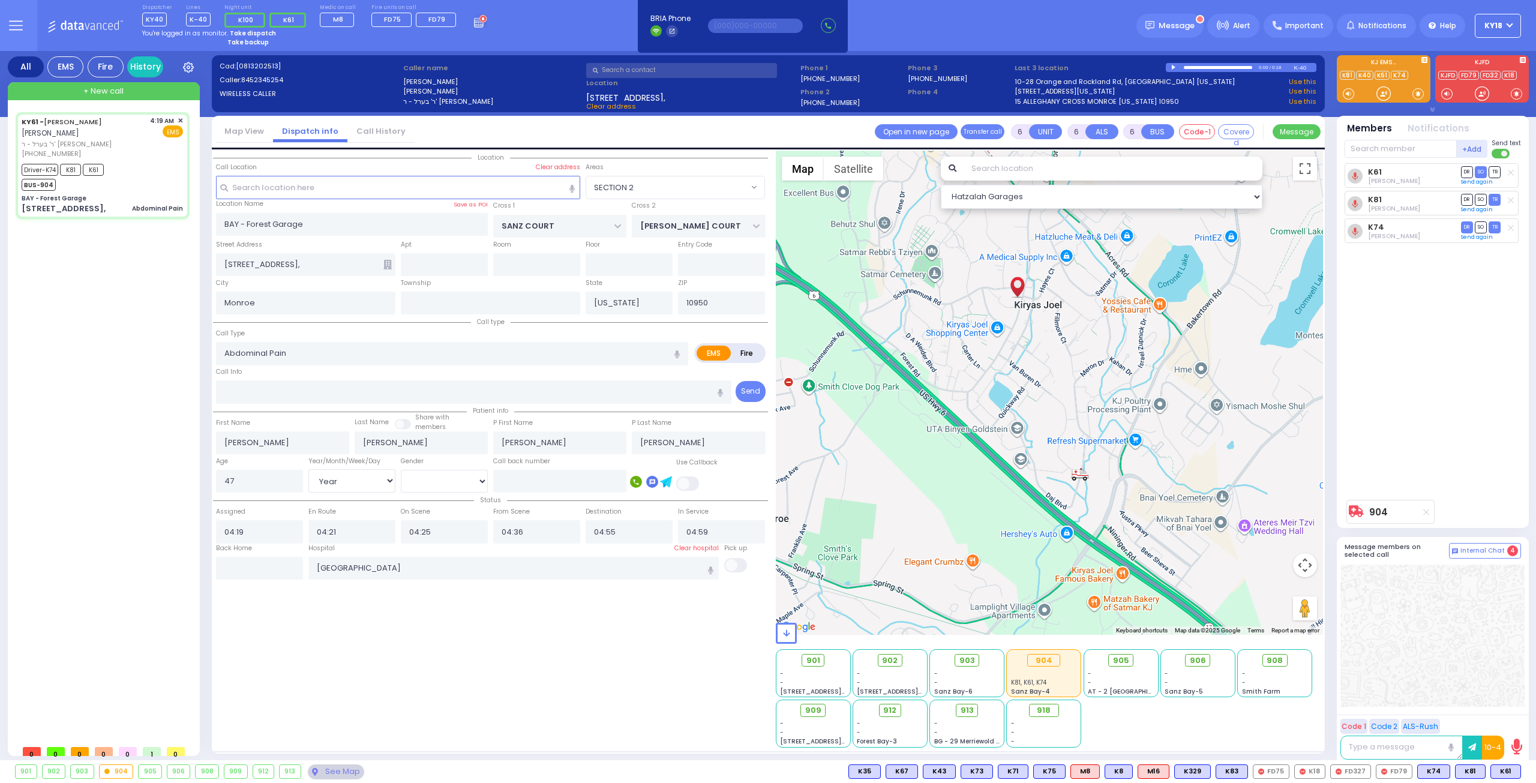
select select "Hatzalah Garages"
select select
radio input "true"
select select "Year"
select select "[DEMOGRAPHIC_DATA]"
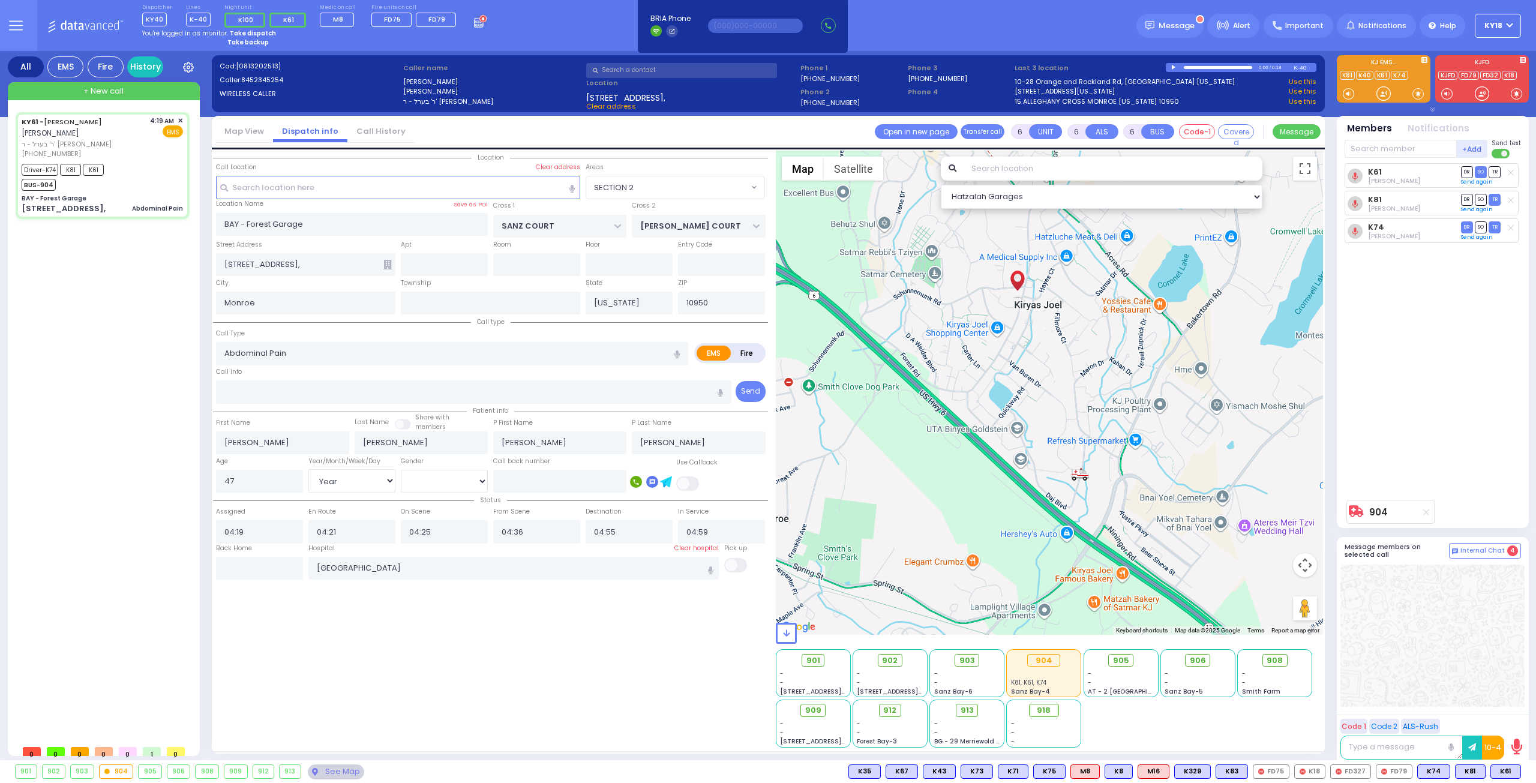
select select "SECTION 2"
select select "Hatzalah Garages"
select select
radio input "true"
select select "Year"
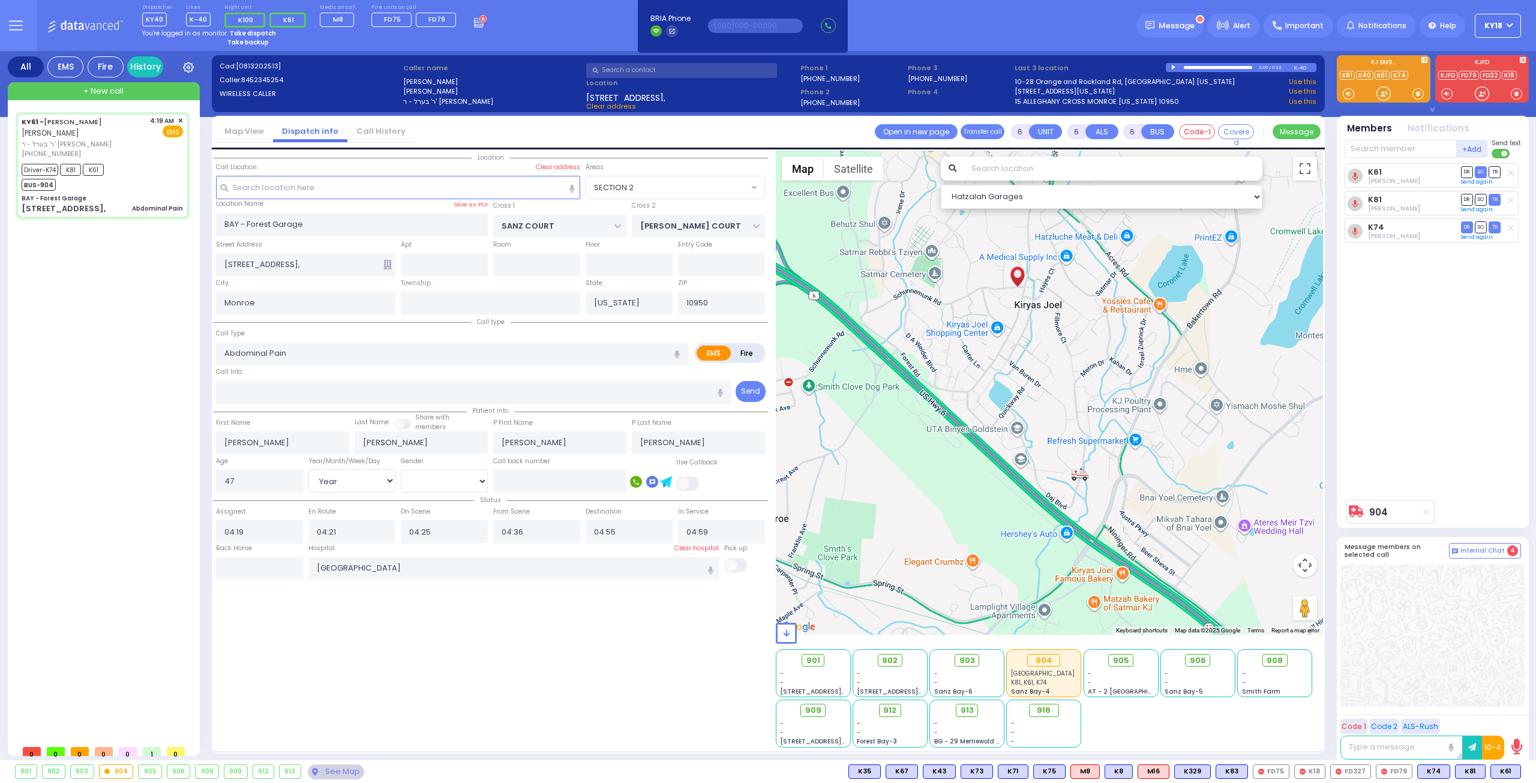
select select "[DEMOGRAPHIC_DATA]"
radio input "true"
select select "Year"
select select "[DEMOGRAPHIC_DATA]"
select select "SECTION 2"
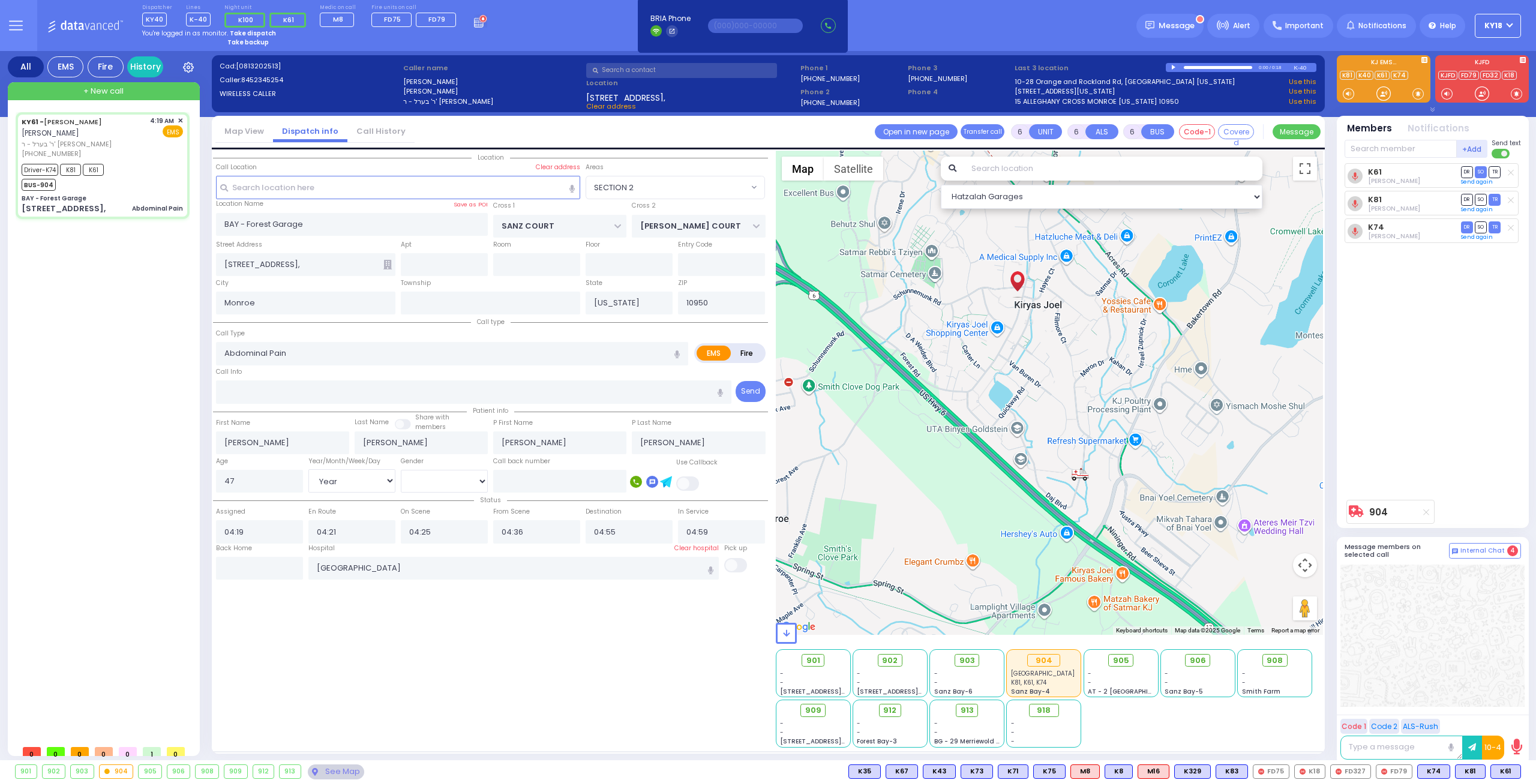
select select "Hatzalah Garages"
select select
radio input "true"
select select "Year"
select select "[DEMOGRAPHIC_DATA]"
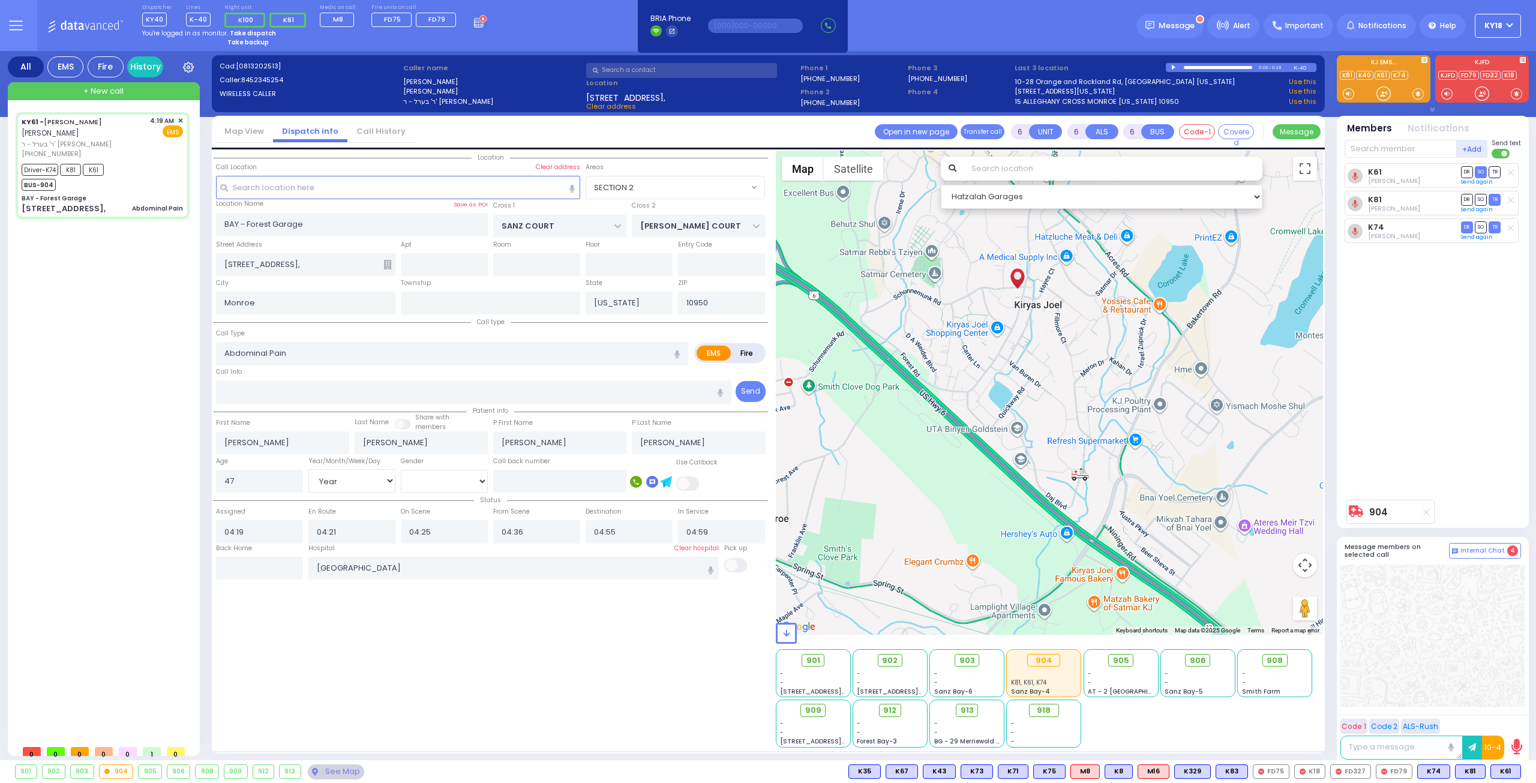
radio input "true"
select select "Year"
select select "[DEMOGRAPHIC_DATA]"
select select "SECTION 2"
select select "Hatzalah Garages"
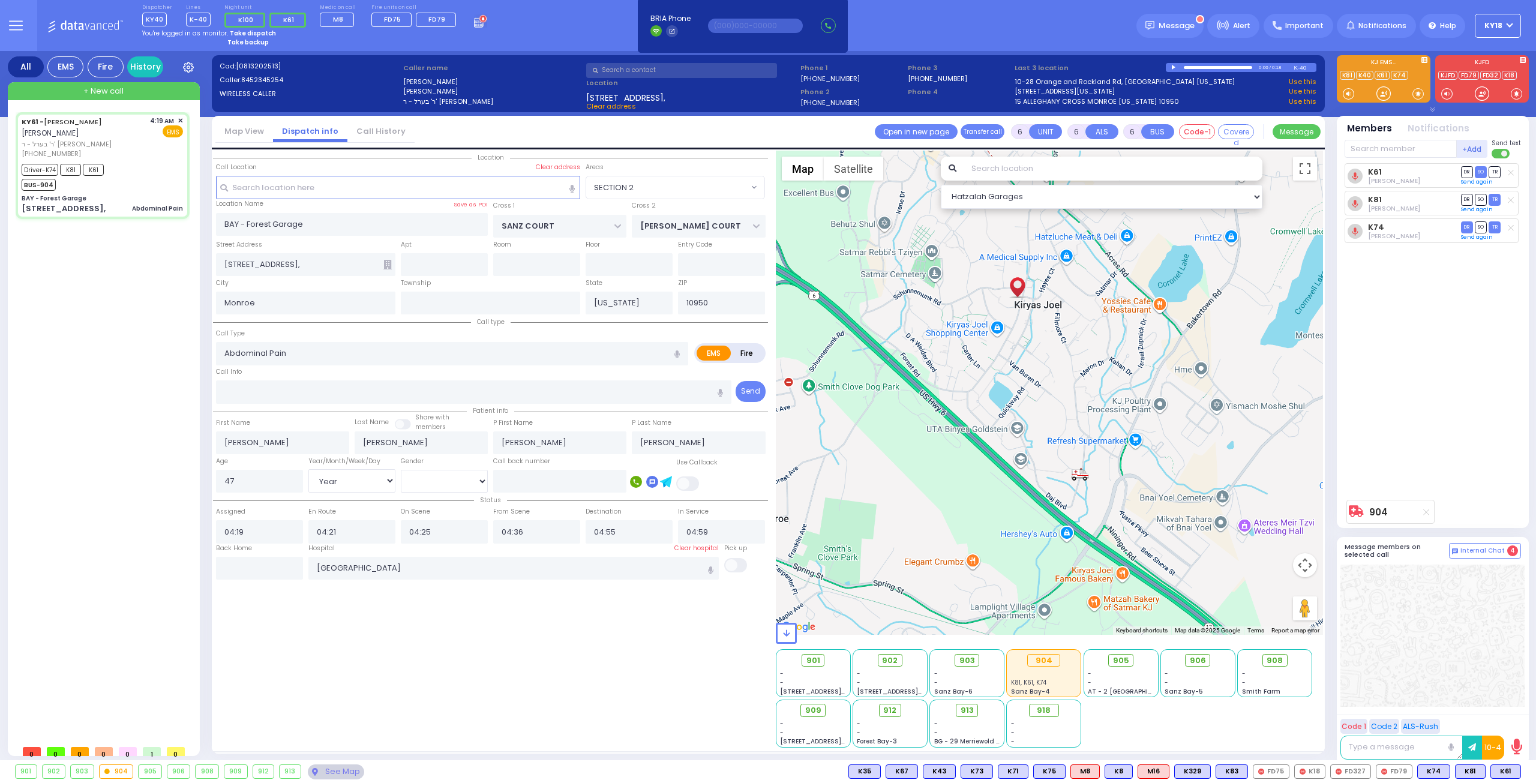
select select
radio input "true"
select select "Year"
select select "[DEMOGRAPHIC_DATA]"
select select "SECTION 2"
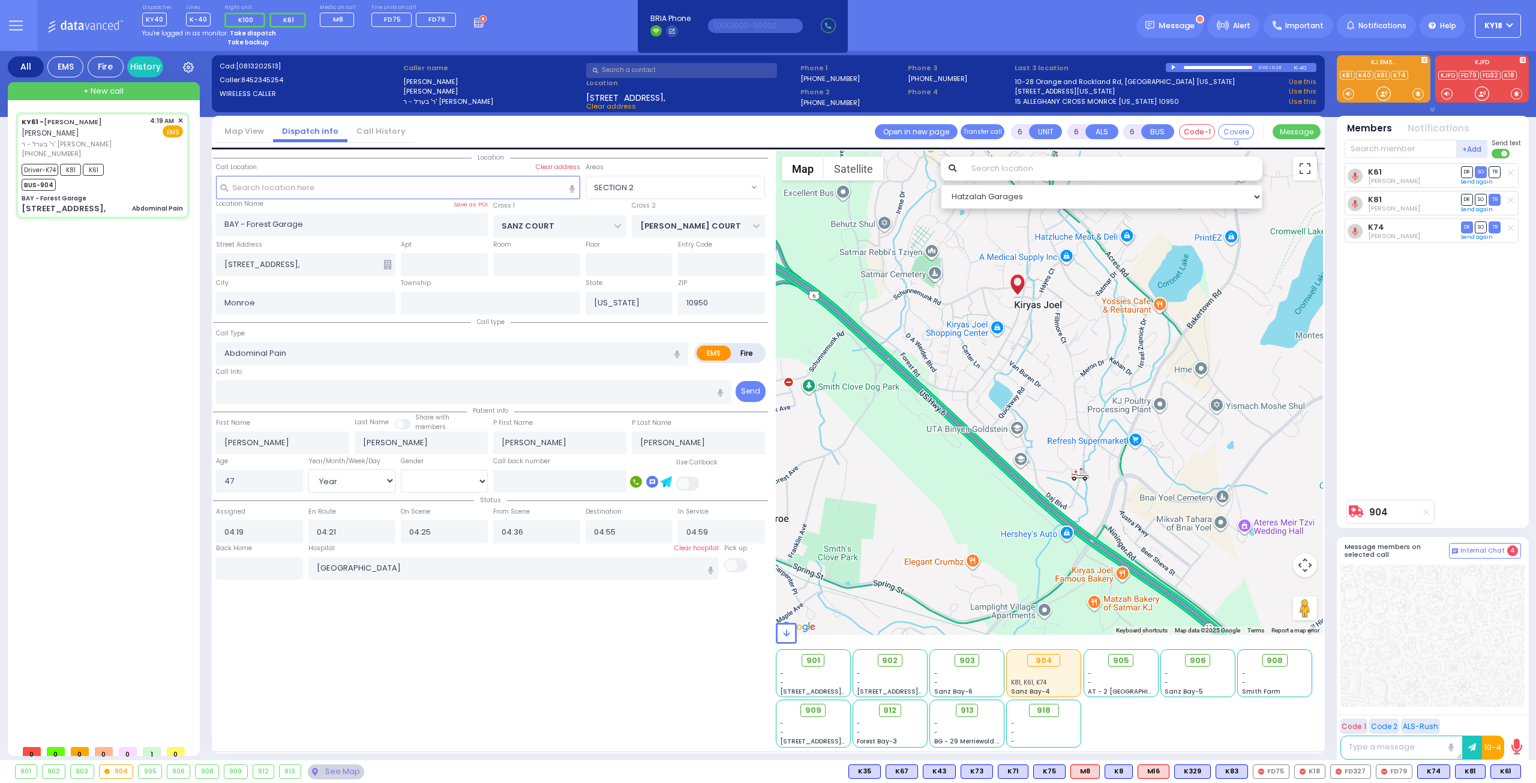
select select "Hatzalah Garages"
select select
radio input "true"
select select "Year"
select select "[DEMOGRAPHIC_DATA]"
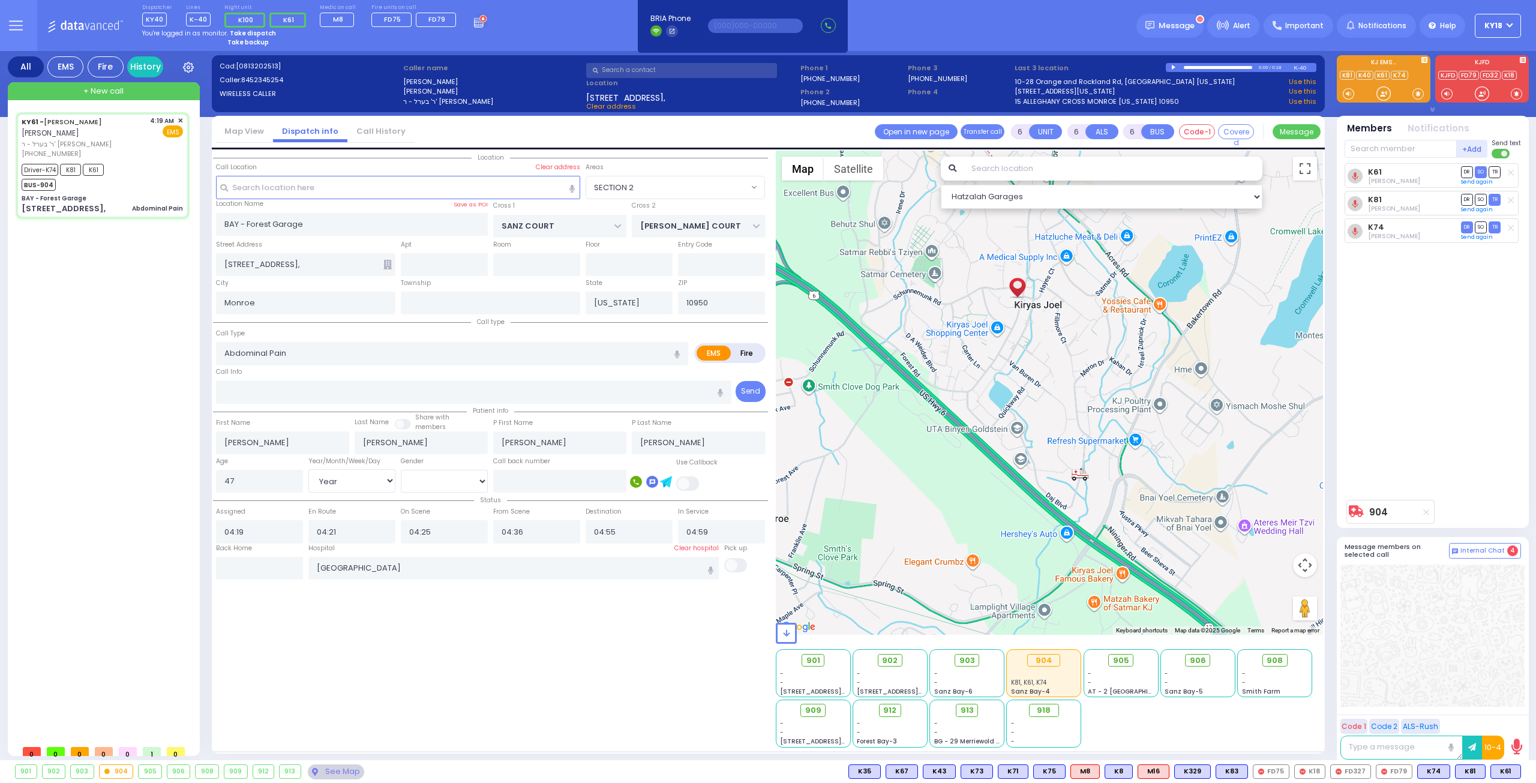
radio input "true"
select select "Year"
select select "[DEMOGRAPHIC_DATA]"
select select "SECTION 2"
select select "Hatzalah Garages"
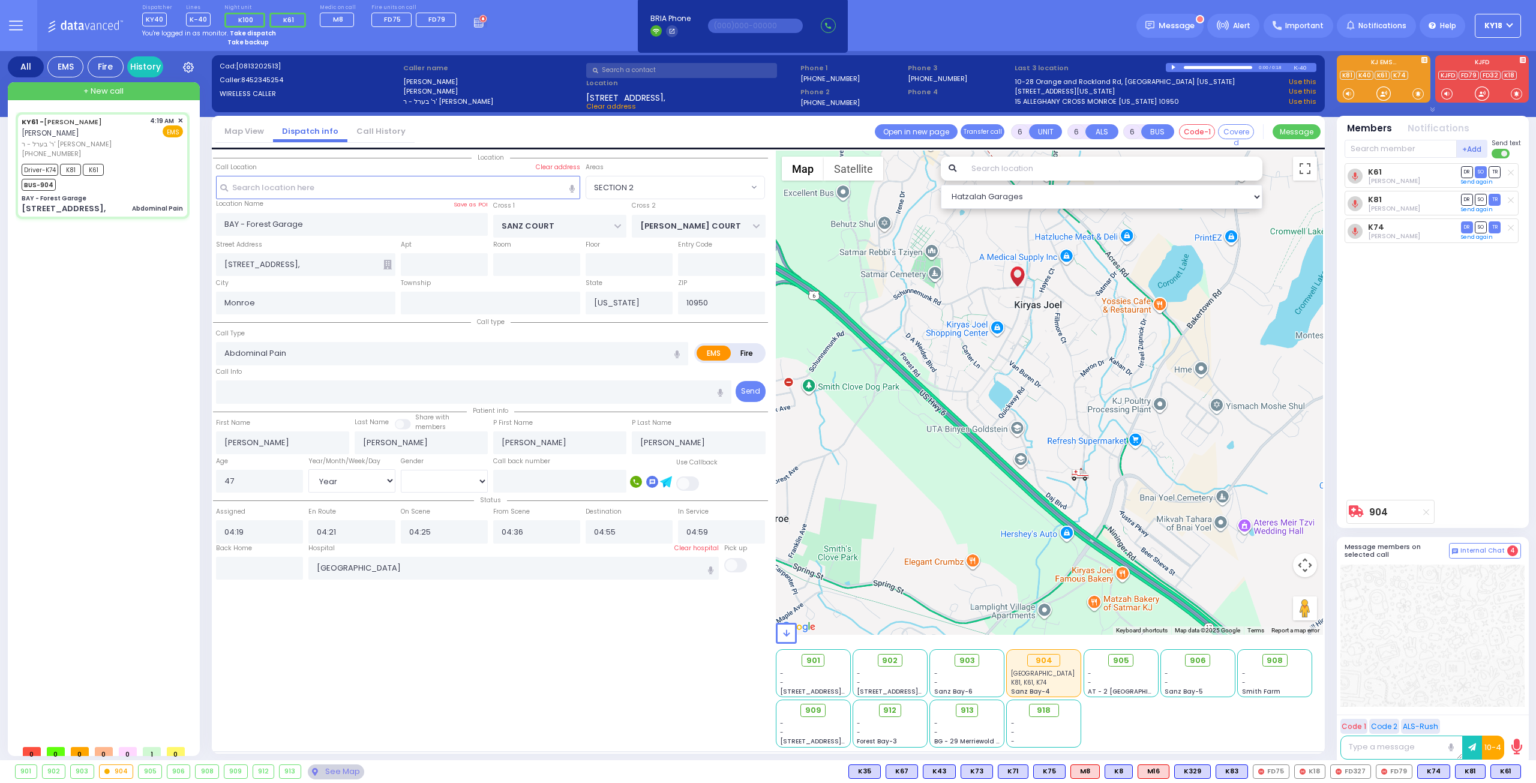
select select
radio input "true"
select select "Year"
select select "[DEMOGRAPHIC_DATA]"
radio input "true"
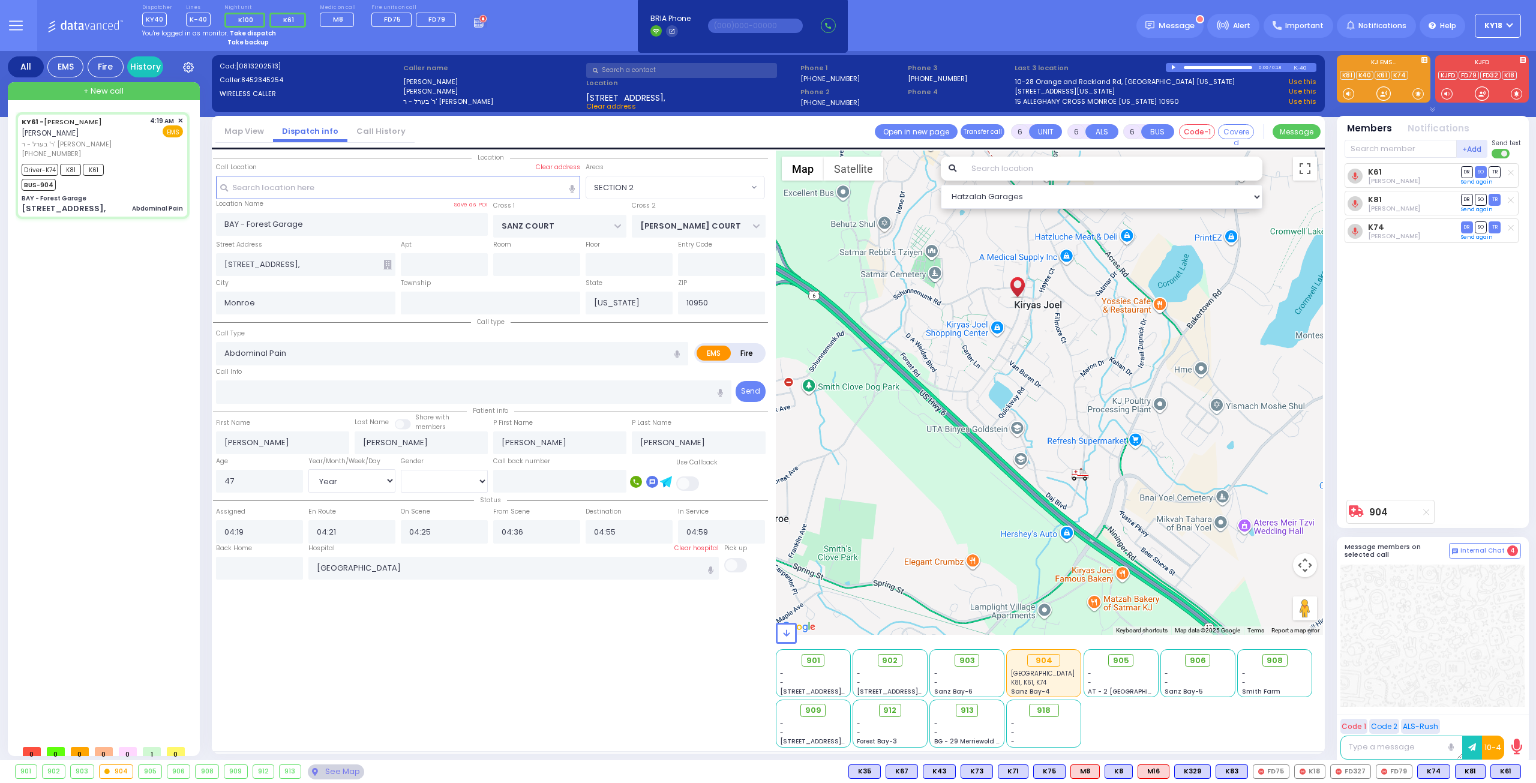
select select "Year"
select select "[DEMOGRAPHIC_DATA]"
select select "SECTION 2"
select select "Hatzalah Garages"
select select
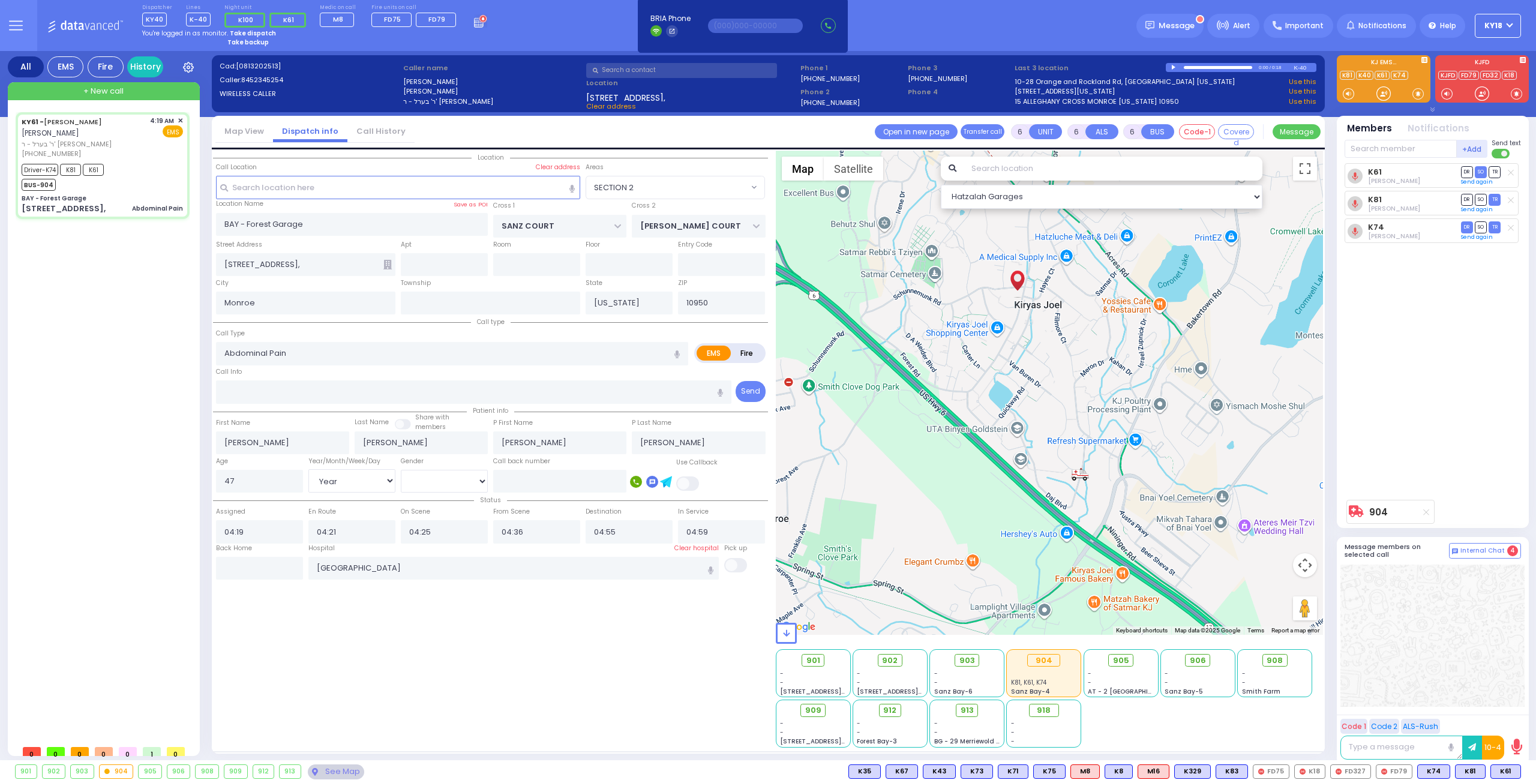
radio input "true"
select select "Year"
select select "[DEMOGRAPHIC_DATA]"
radio input "true"
select select "Year"
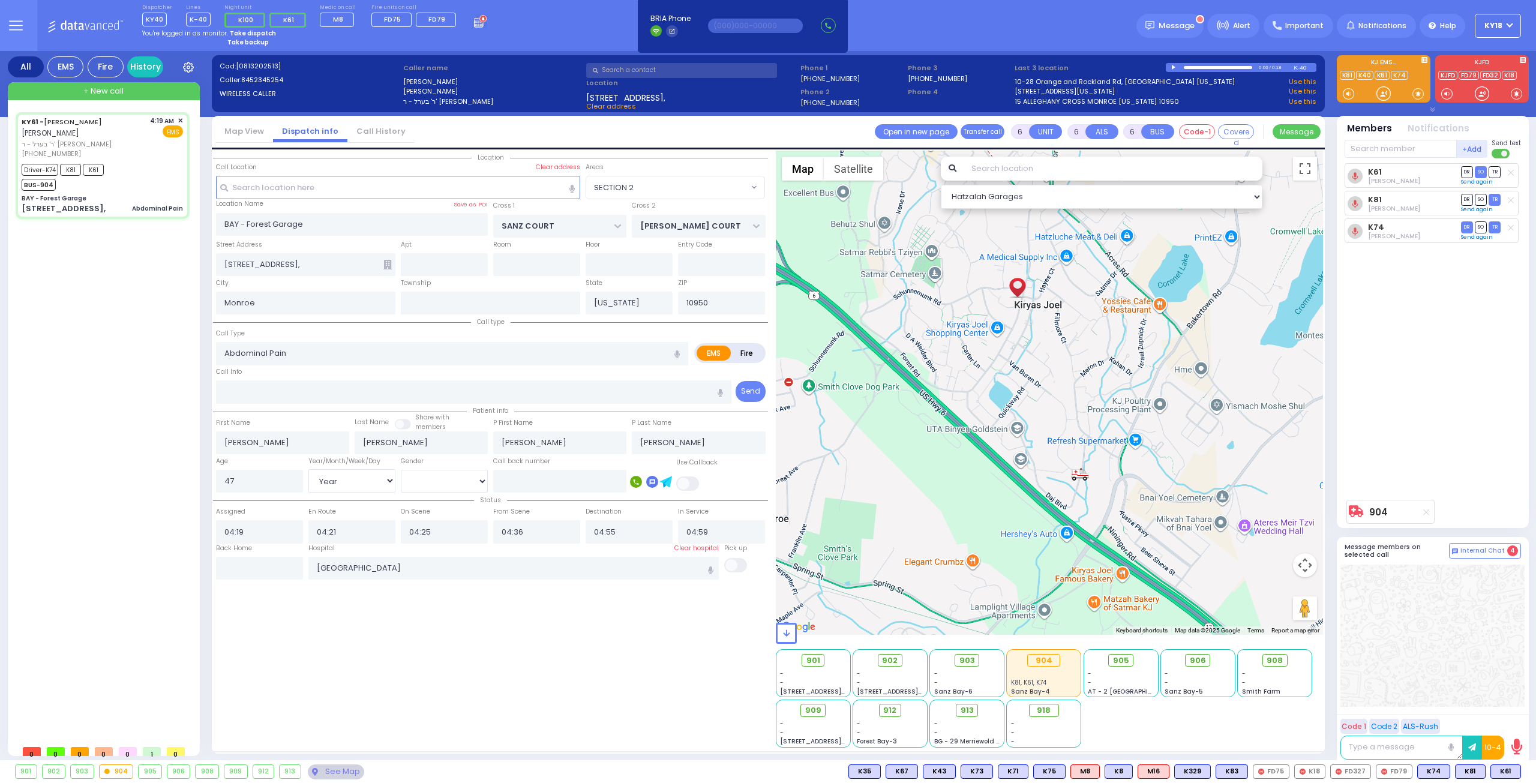
select select "[DEMOGRAPHIC_DATA]"
select select "SECTION 2"
select select "Hatzalah Garages"
select select
radio input "true"
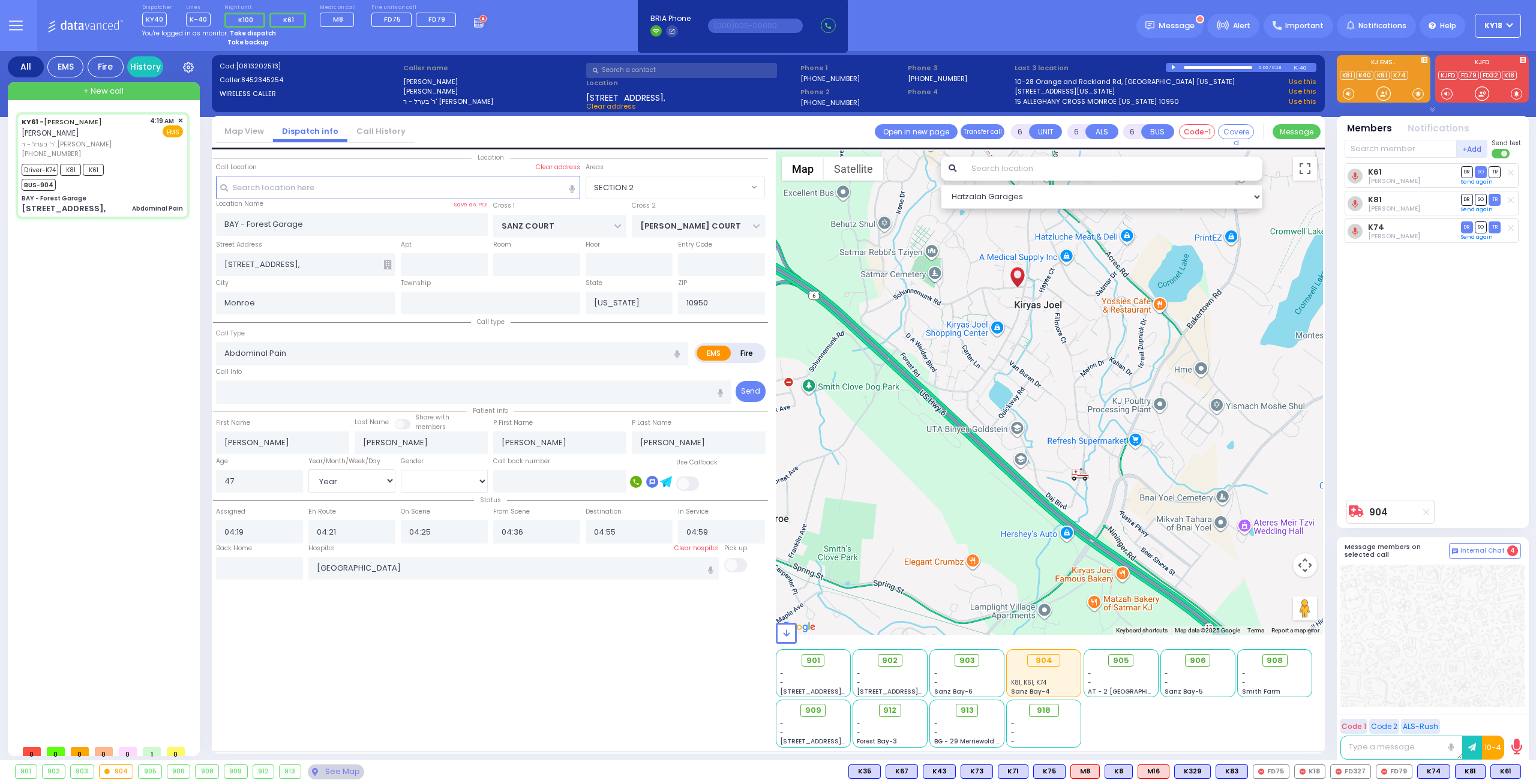
select select "Year"
select select "[DEMOGRAPHIC_DATA]"
select select "SECTION 2"
select select "Hatzalah Garages"
select select
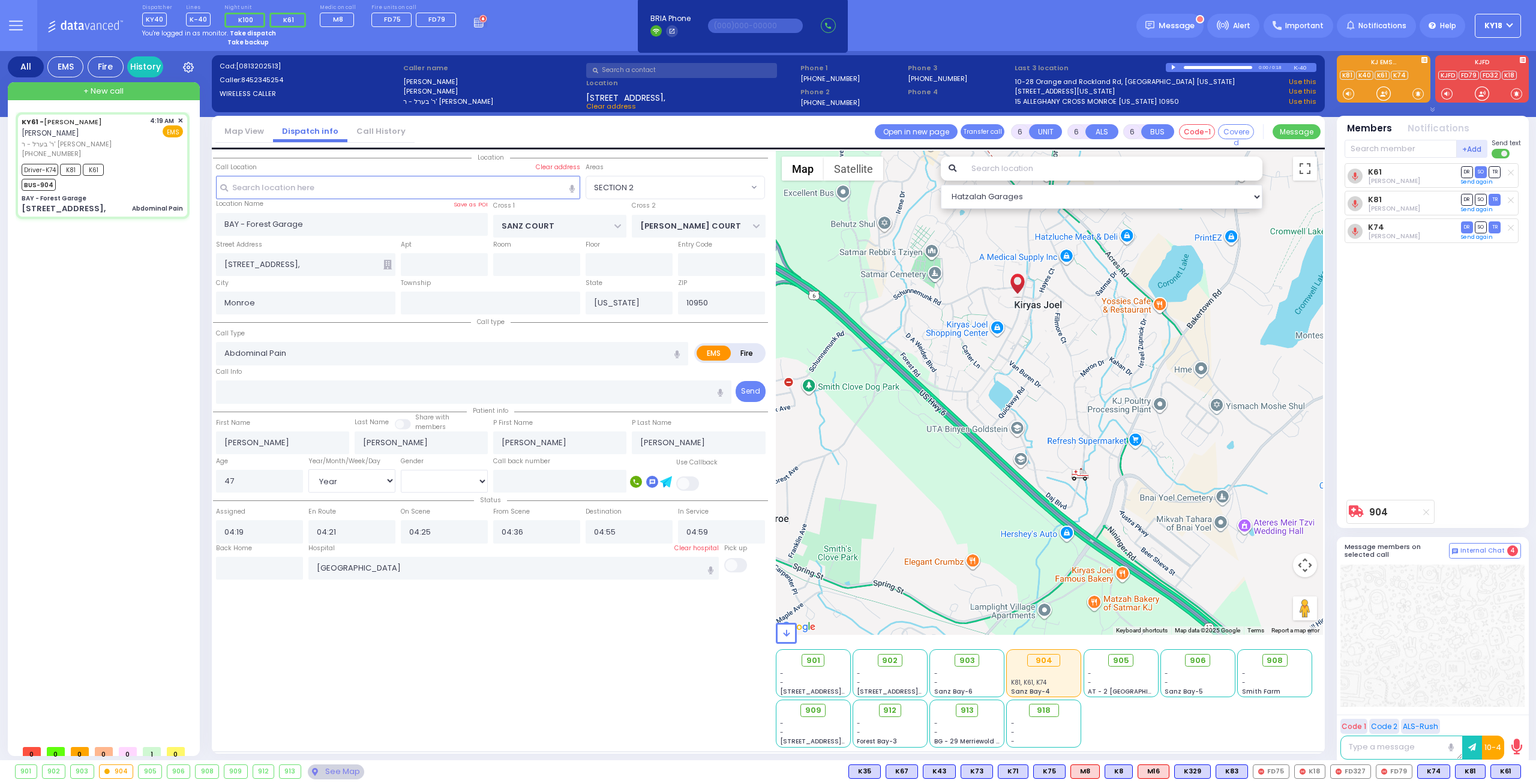
radio input "true"
select select "Year"
select select "[DEMOGRAPHIC_DATA]"
radio input "true"
select select "Year"
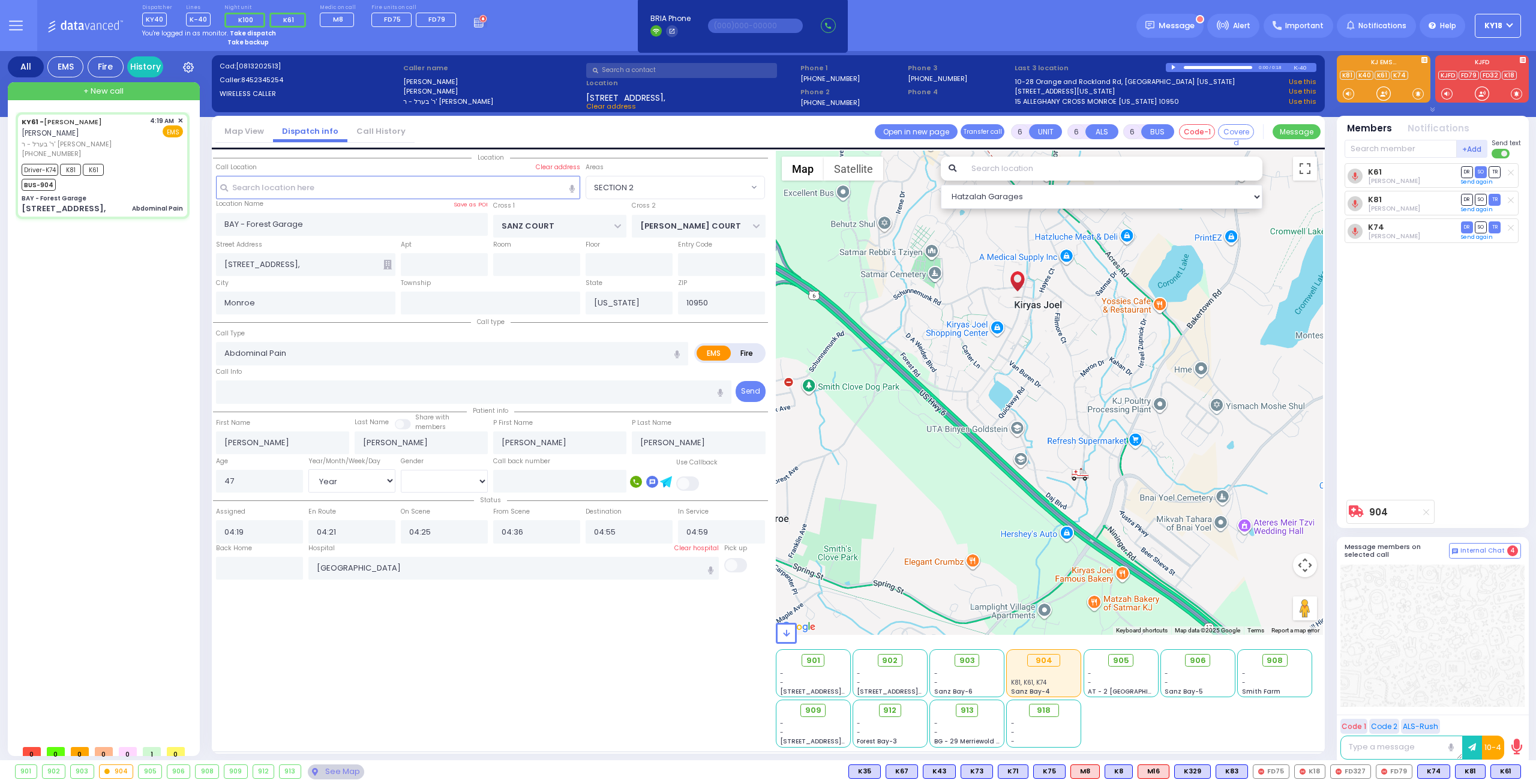
select select "[DEMOGRAPHIC_DATA]"
select select "SECTION 2"
select select "Hatzalah Garages"
